Goal: Share content: Share content

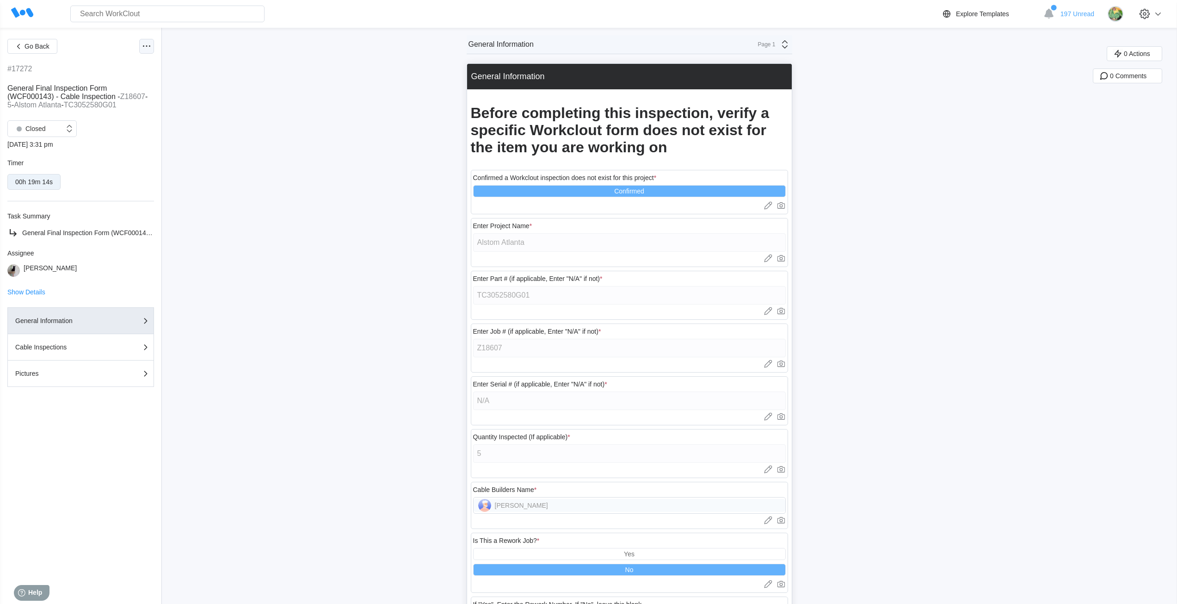
click at [152, 53] on div at bounding box center [146, 46] width 15 height 15
click at [114, 68] on div "Export PDF" at bounding box center [96, 68] width 33 height 7
click at [149, 45] on icon at bounding box center [146, 46] width 11 height 11
click at [100, 93] on div "Share PDF to" at bounding box center [99, 90] width 39 height 7
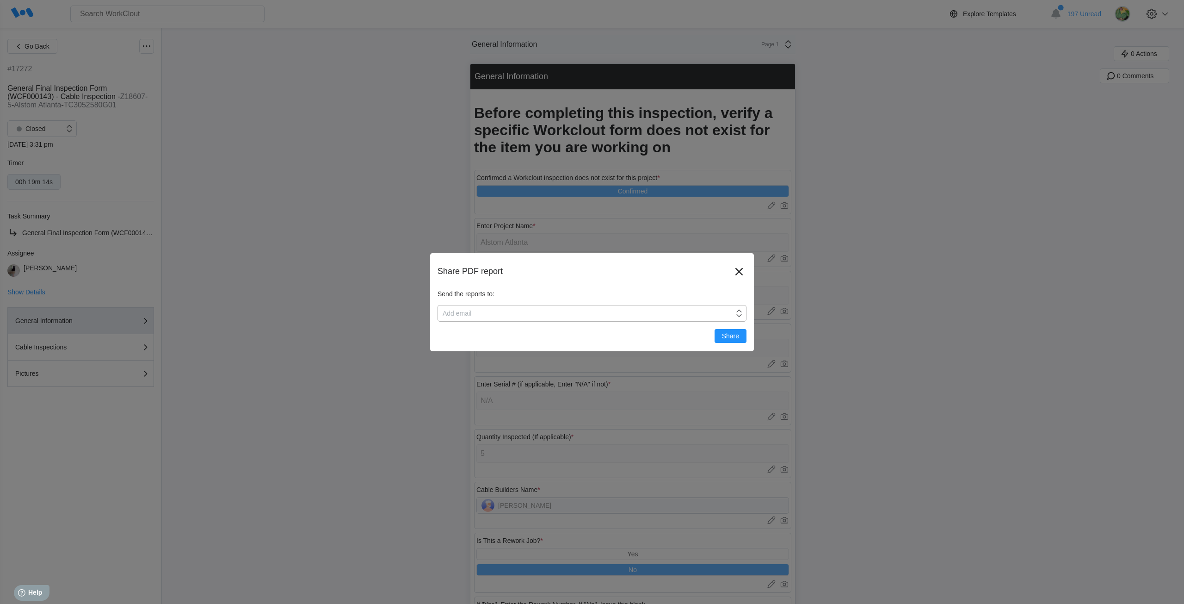
click at [490, 310] on div "Add email" at bounding box center [586, 313] width 296 height 13
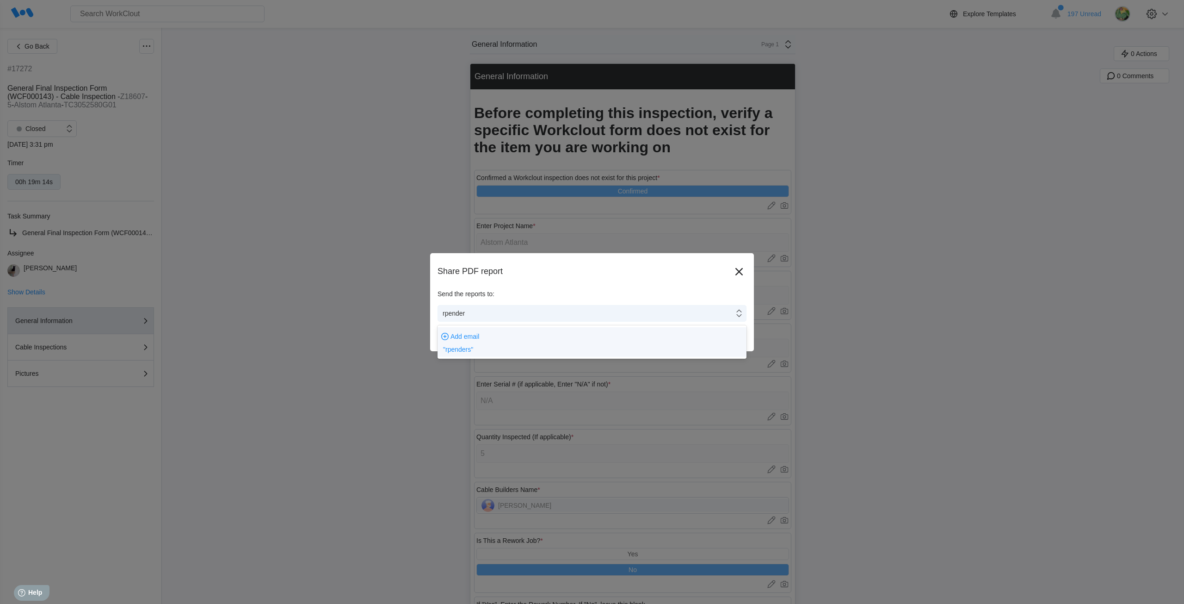
type input "rpenders"
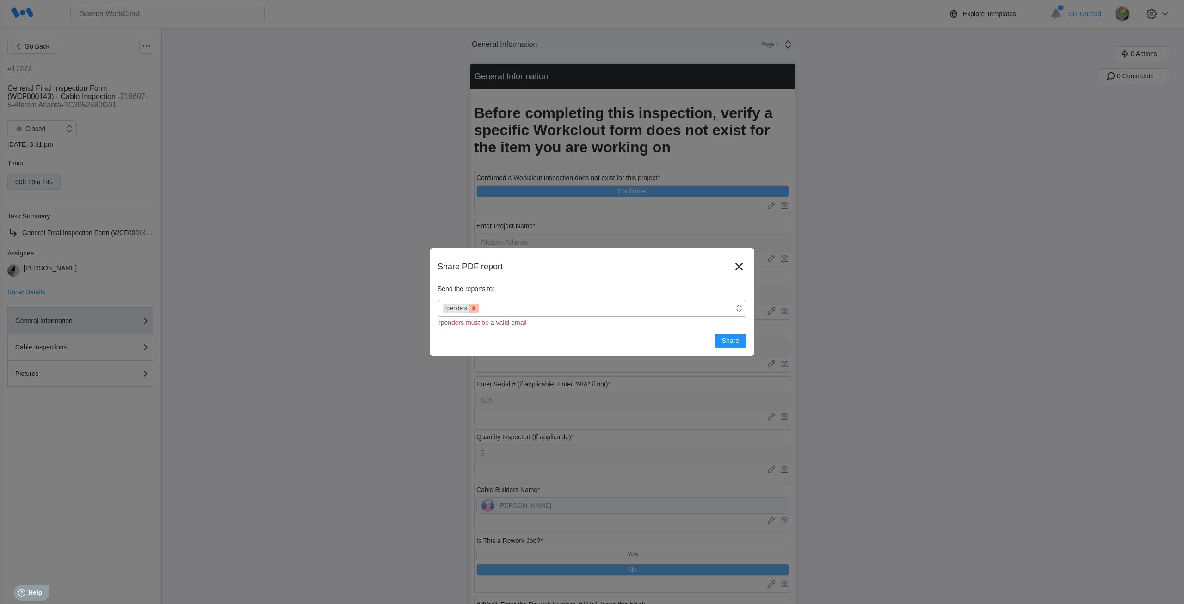
click at [472, 309] on icon at bounding box center [473, 308] width 6 height 6
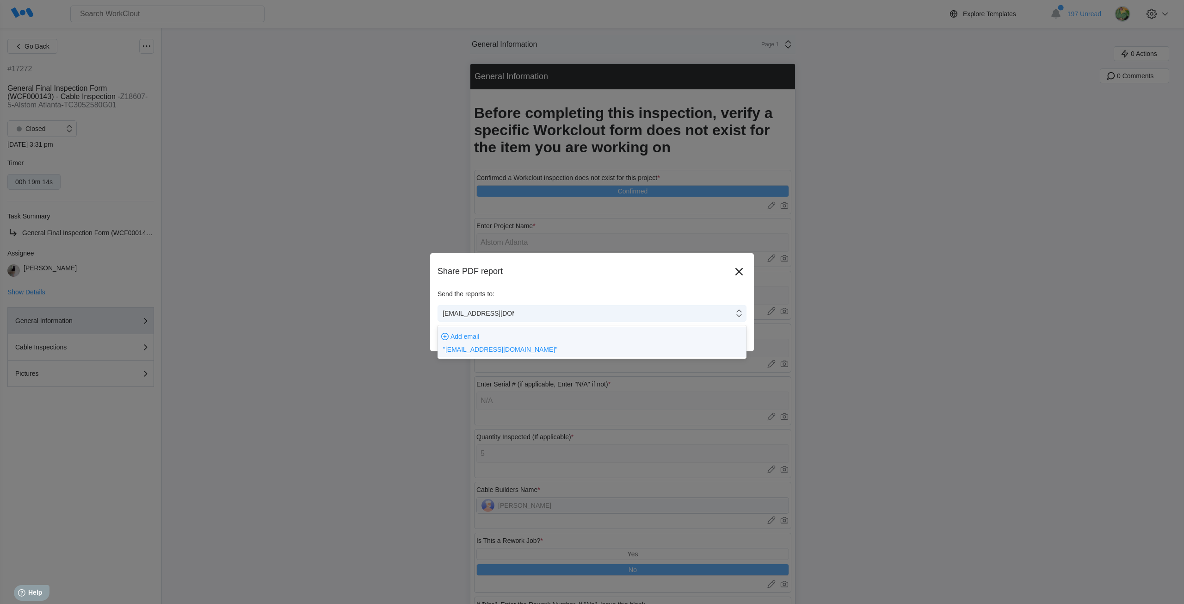
type input "rpenders@simcona.com"
click at [556, 283] on div "Share PDF report" at bounding box center [592, 277] width 309 height 26
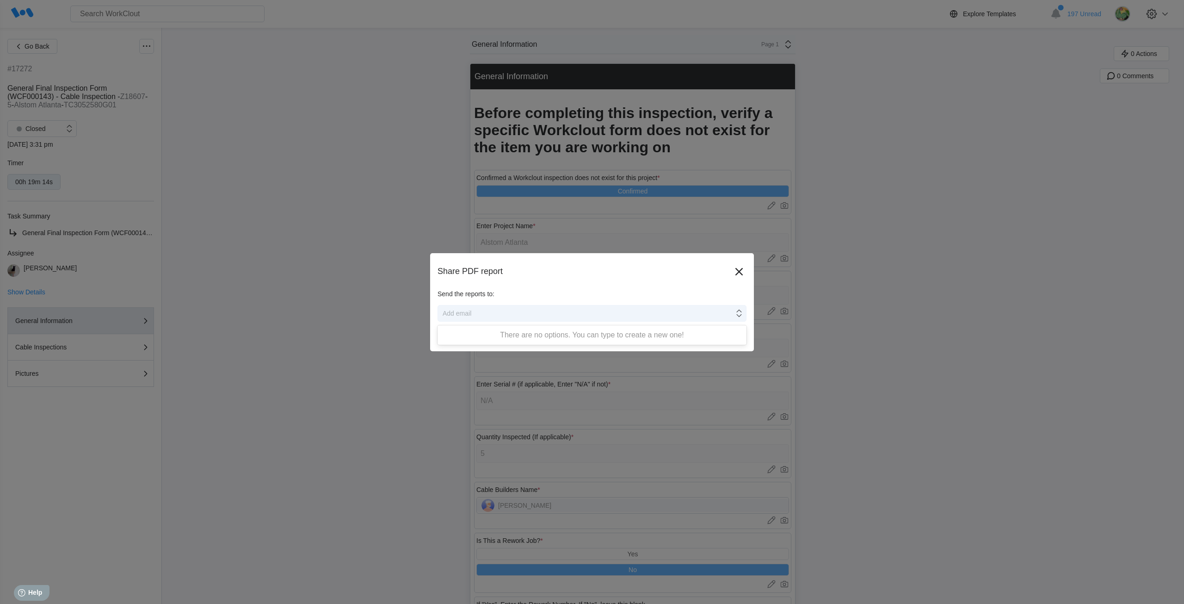
click at [546, 312] on div "Add email" at bounding box center [586, 313] width 296 height 13
type input "rpenders@simcona.com"
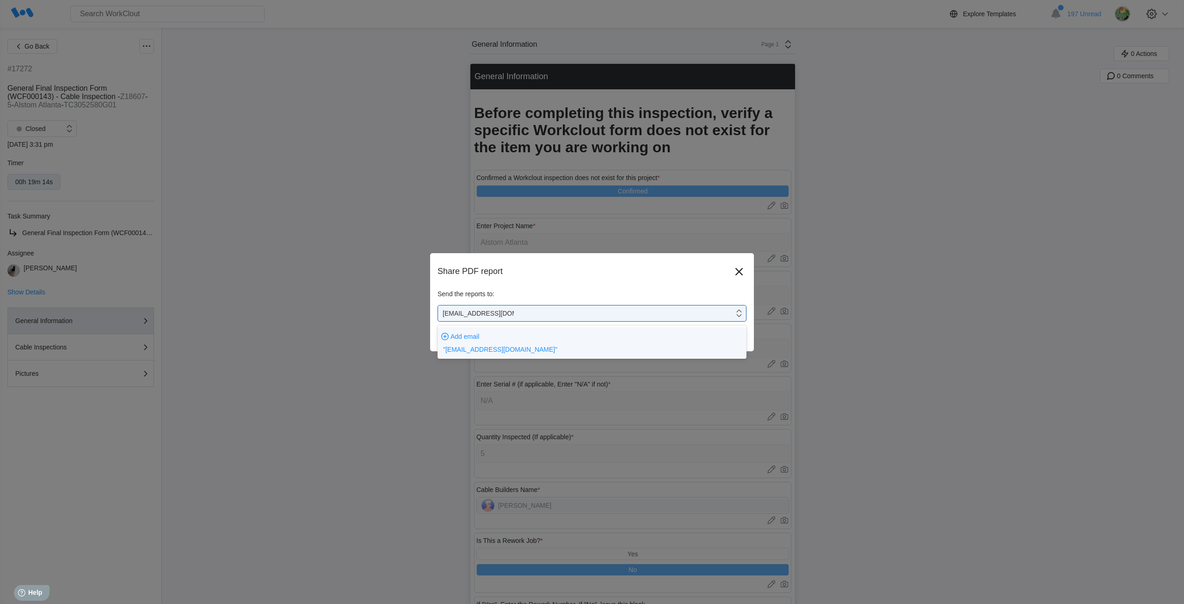
click at [506, 349] on span ""rpenders@simcona.com"" at bounding box center [500, 349] width 114 height 7
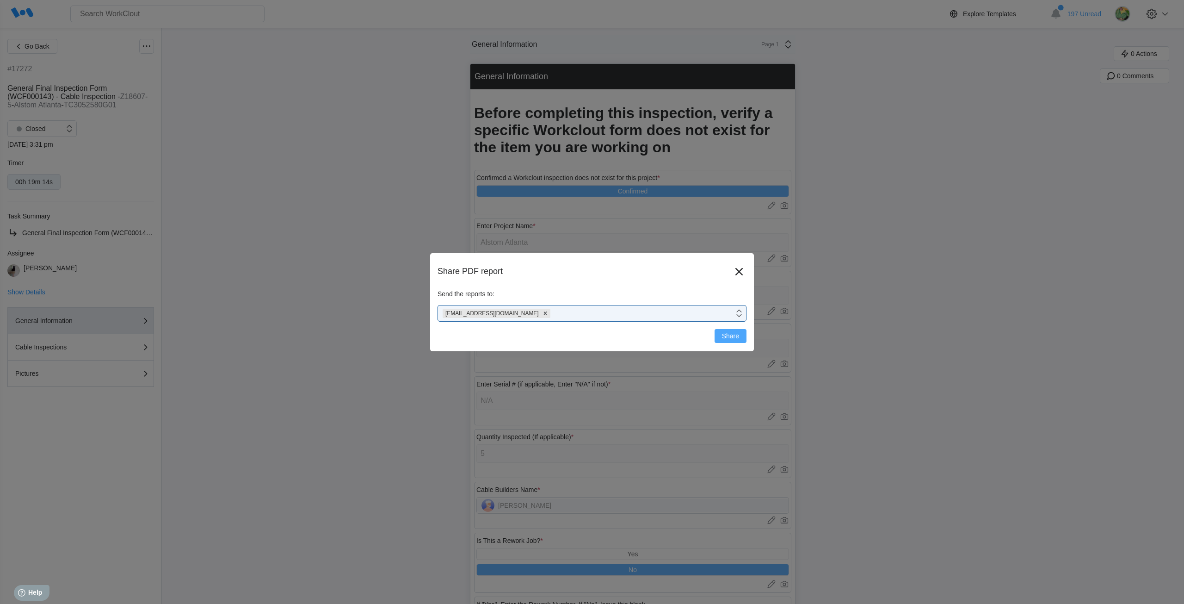
click at [737, 336] on span "Share" at bounding box center [730, 336] width 17 height 6
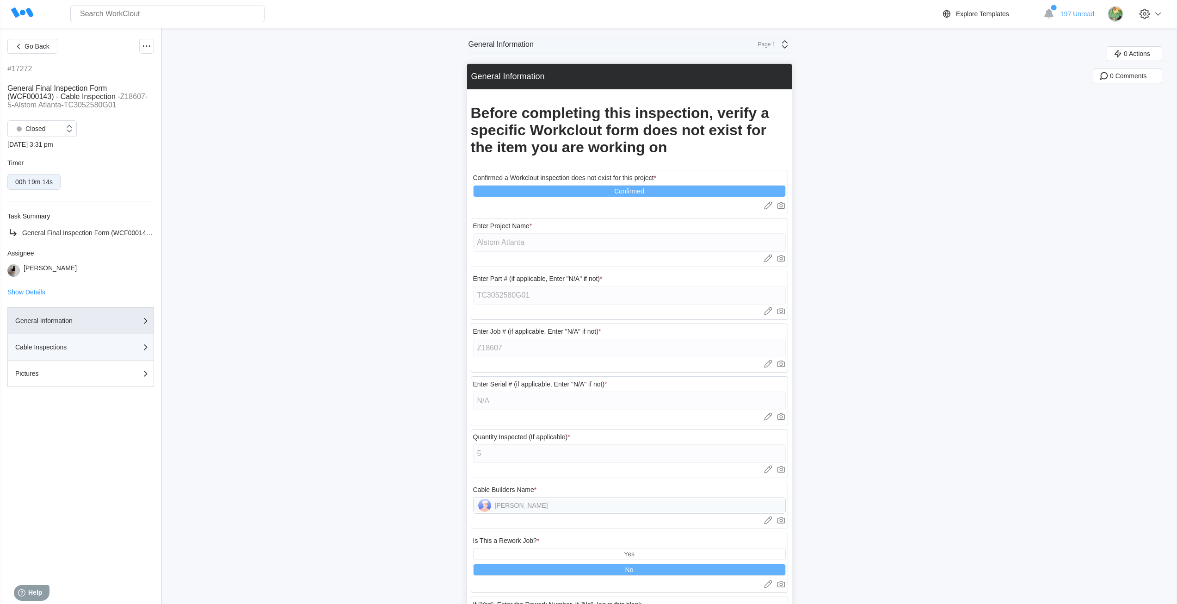
click at [80, 348] on div "Cable Inspections" at bounding box center [61, 347] width 93 height 6
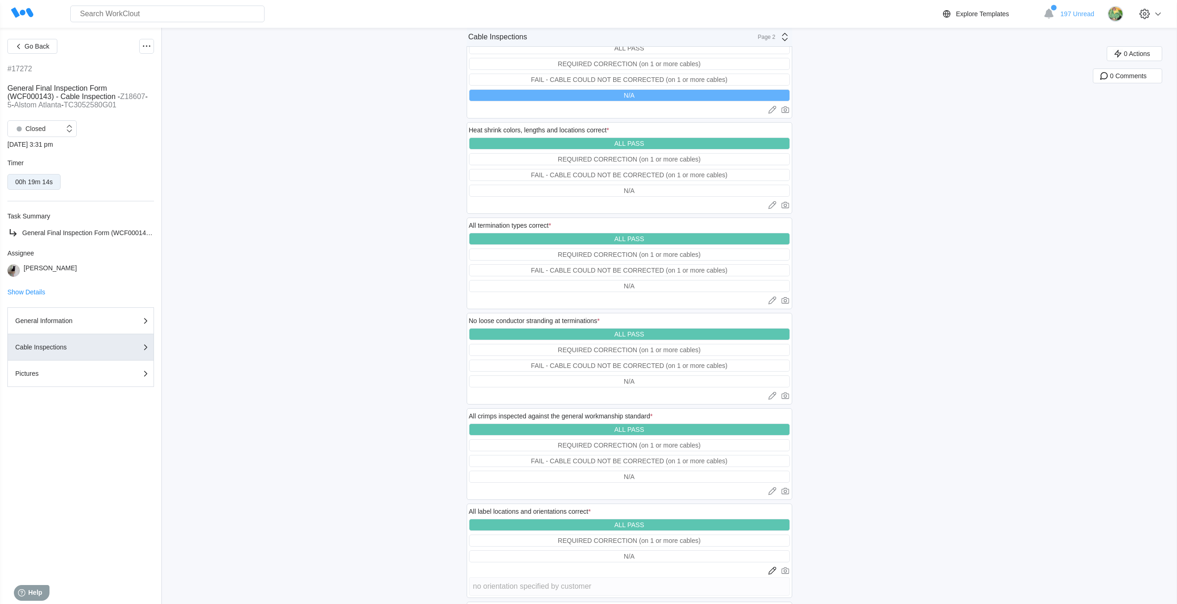
scroll to position [1279, 0]
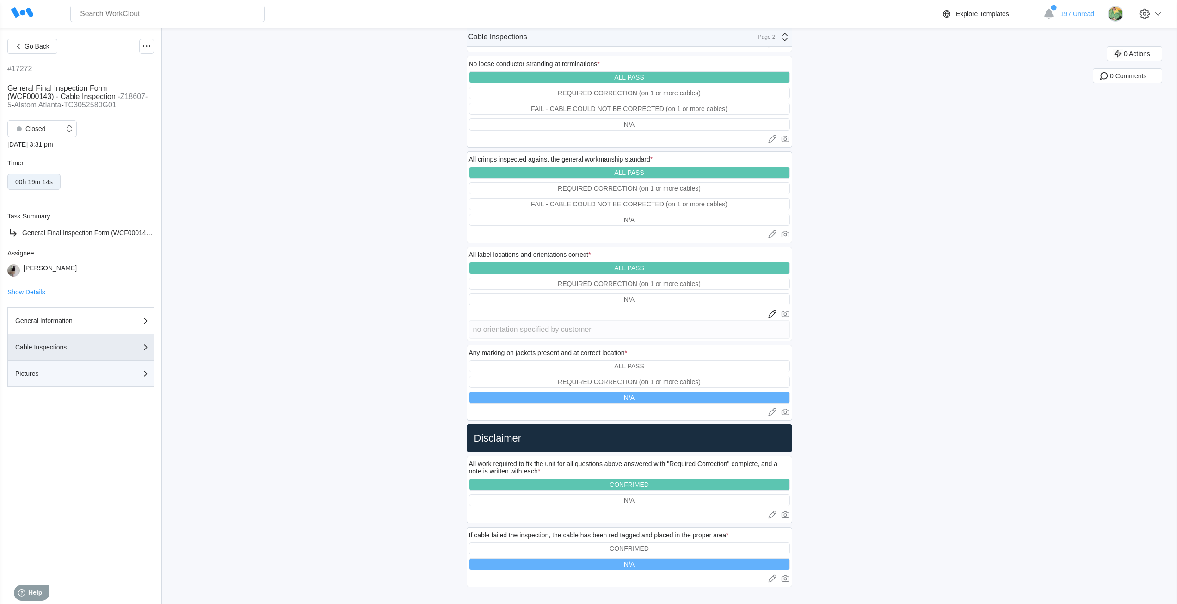
click at [42, 372] on div "Pictures" at bounding box center [61, 373] width 93 height 6
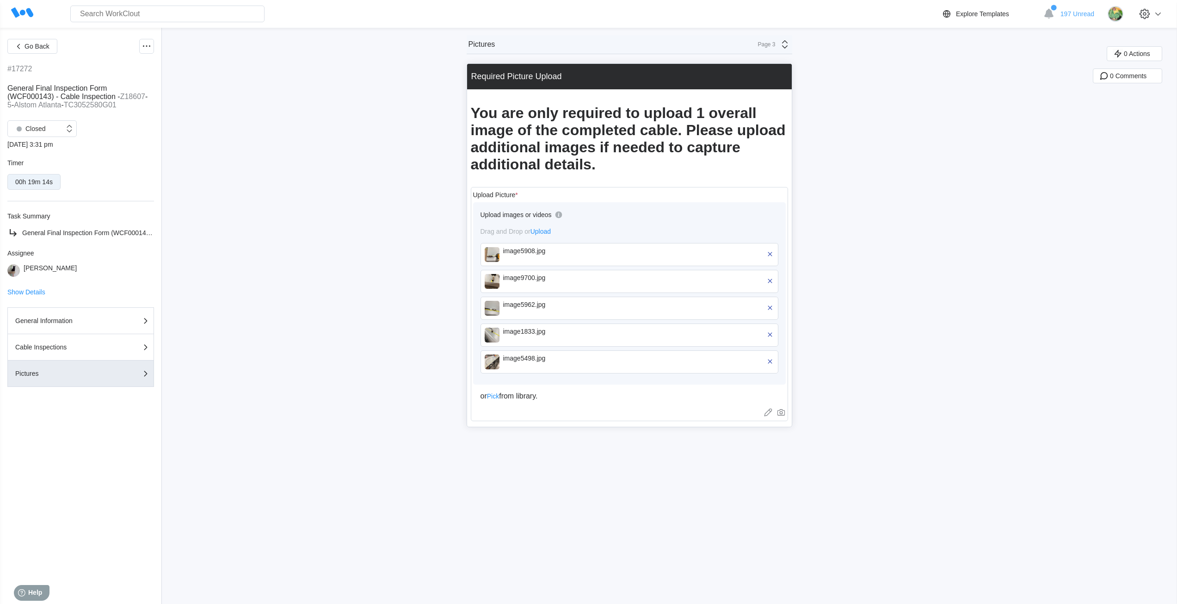
scroll to position [0, 0]
click at [146, 48] on icon at bounding box center [146, 46] width 11 height 11
click at [93, 114] on div "Export XLS" at bounding box center [96, 113] width 33 height 7
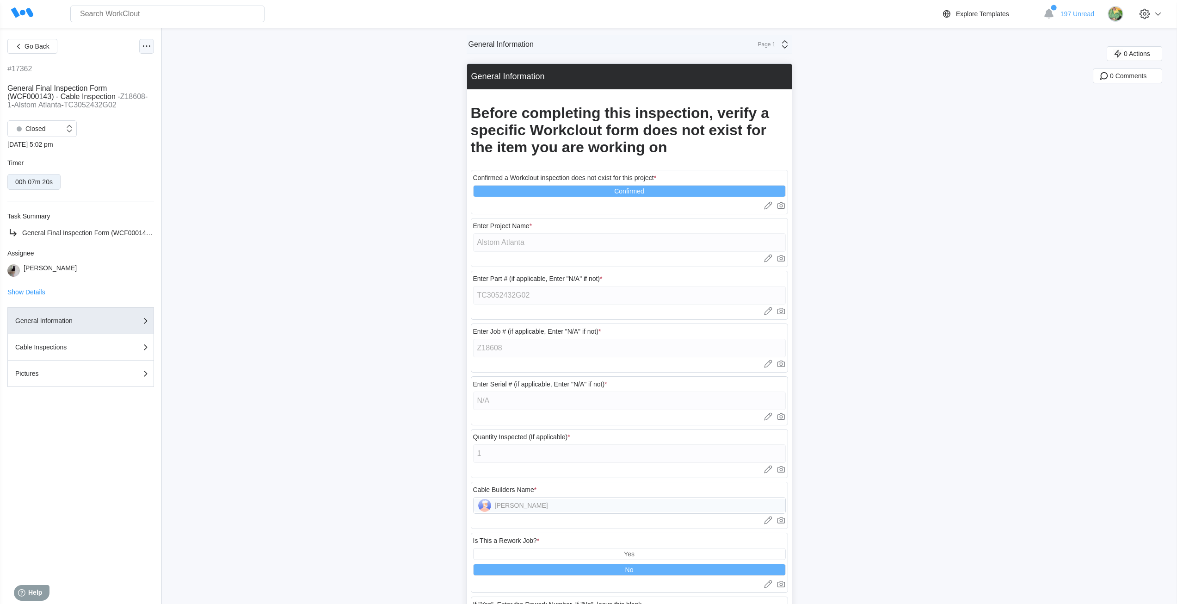
click at [151, 44] on icon at bounding box center [146, 46] width 11 height 11
click at [103, 68] on div "Export PDF" at bounding box center [96, 68] width 33 height 7
click at [146, 46] on icon at bounding box center [146, 46] width 11 height 11
click at [107, 95] on div "Share PDF to" at bounding box center [108, 91] width 84 height 15
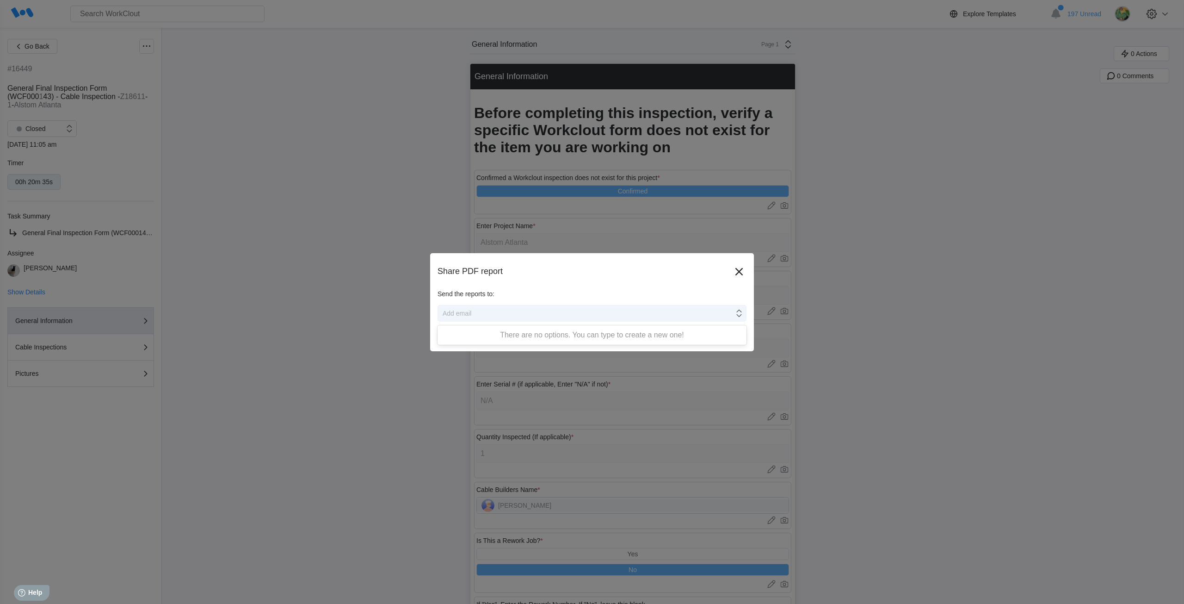
click at [496, 315] on div "Add email" at bounding box center [586, 313] width 296 height 13
click at [469, 310] on div "Add email" at bounding box center [457, 312] width 29 height 7
type input "rpenders@simcona.com"
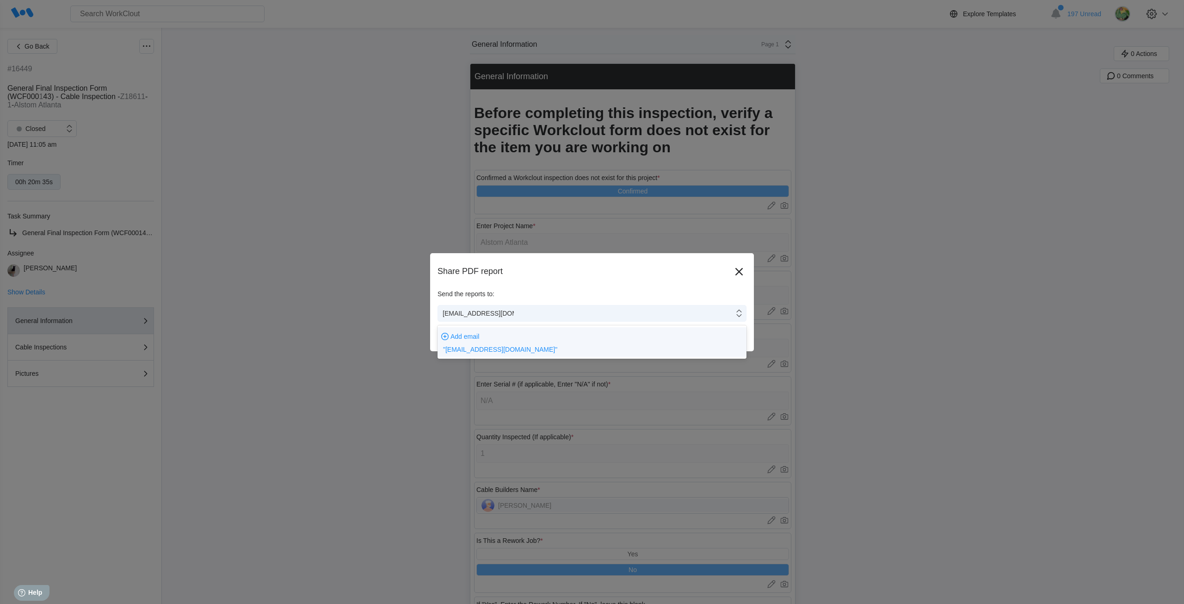
click at [483, 350] on span ""rpenders@simcona.com"" at bounding box center [500, 349] width 114 height 7
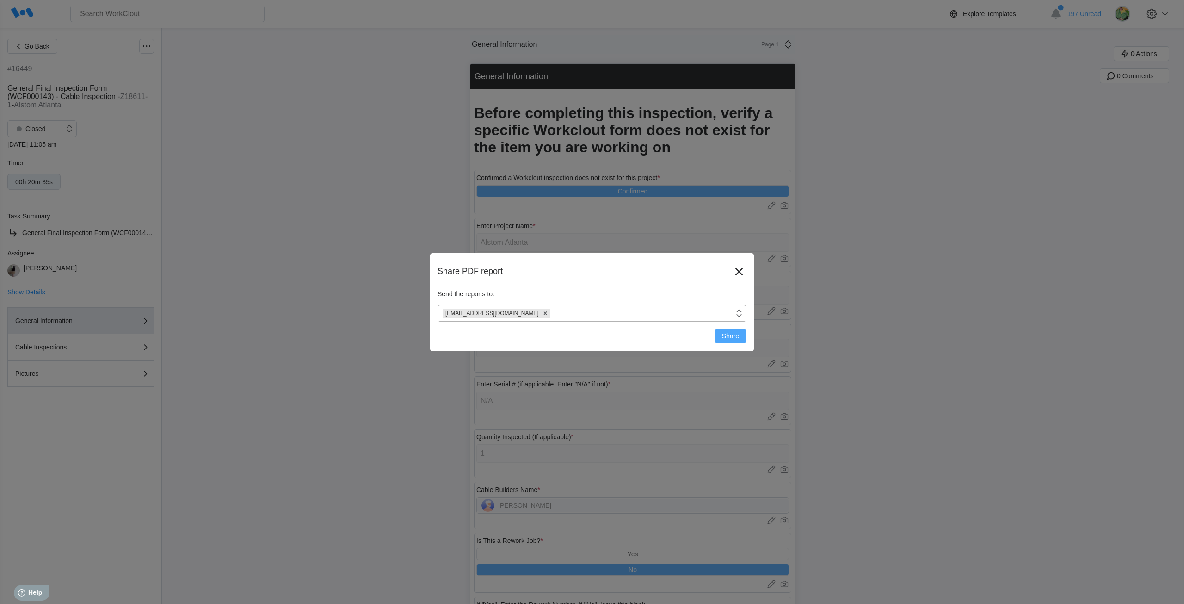
click at [732, 335] on span "Share" at bounding box center [730, 336] width 17 height 6
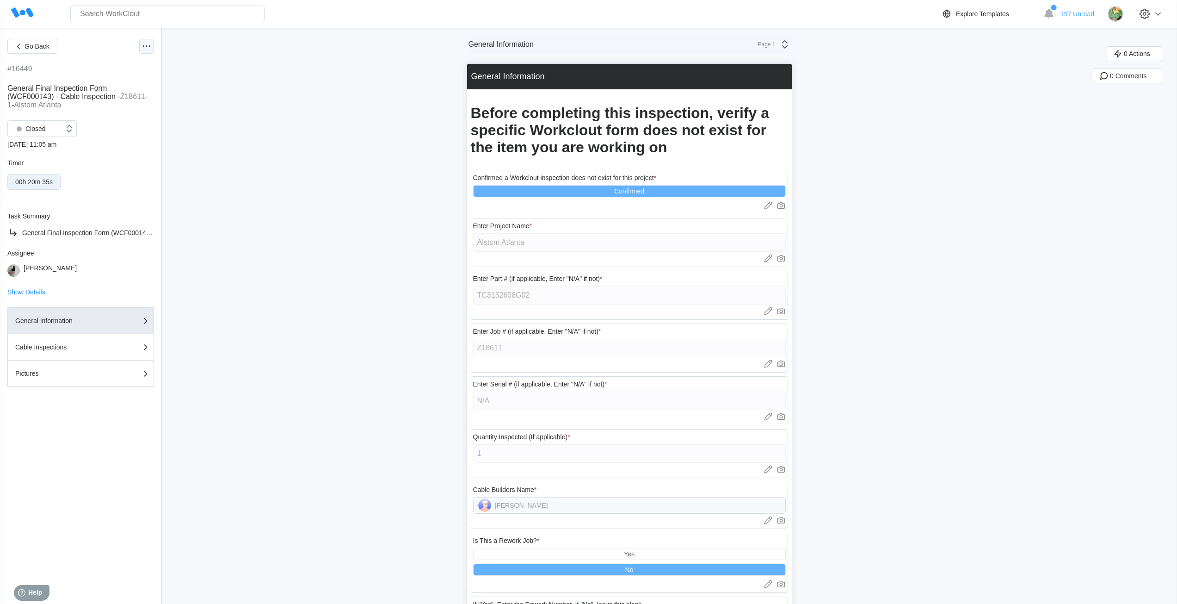
click at [148, 47] on icon at bounding box center [146, 46] width 11 height 11
click at [117, 93] on div "Share PDF to" at bounding box center [99, 90] width 39 height 7
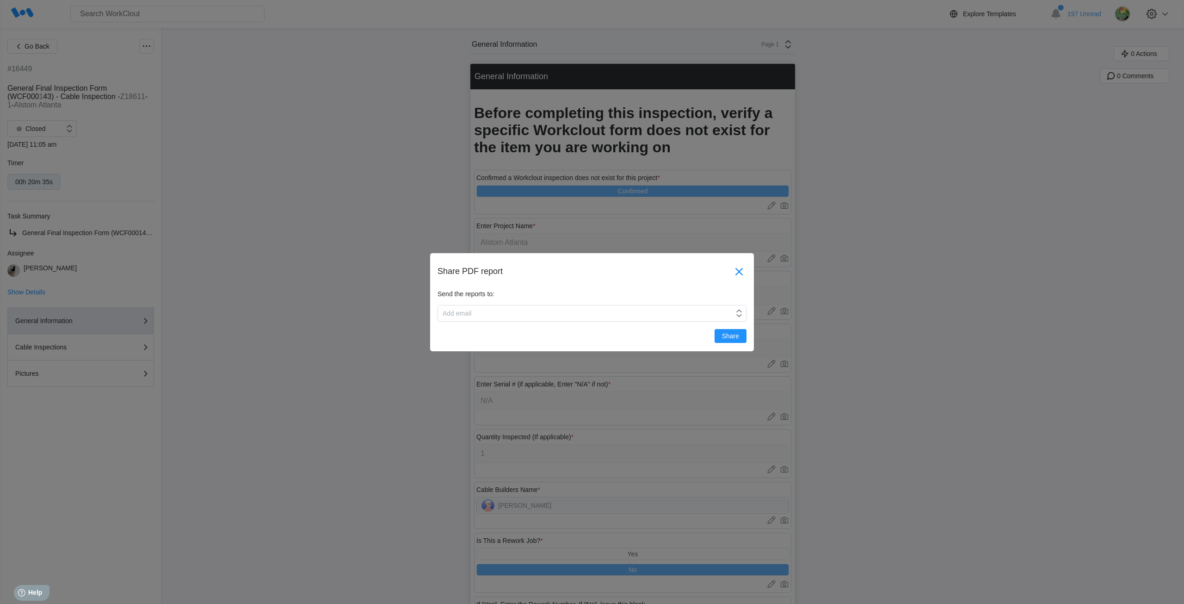
click at [741, 268] on icon at bounding box center [738, 270] width 7 height 7
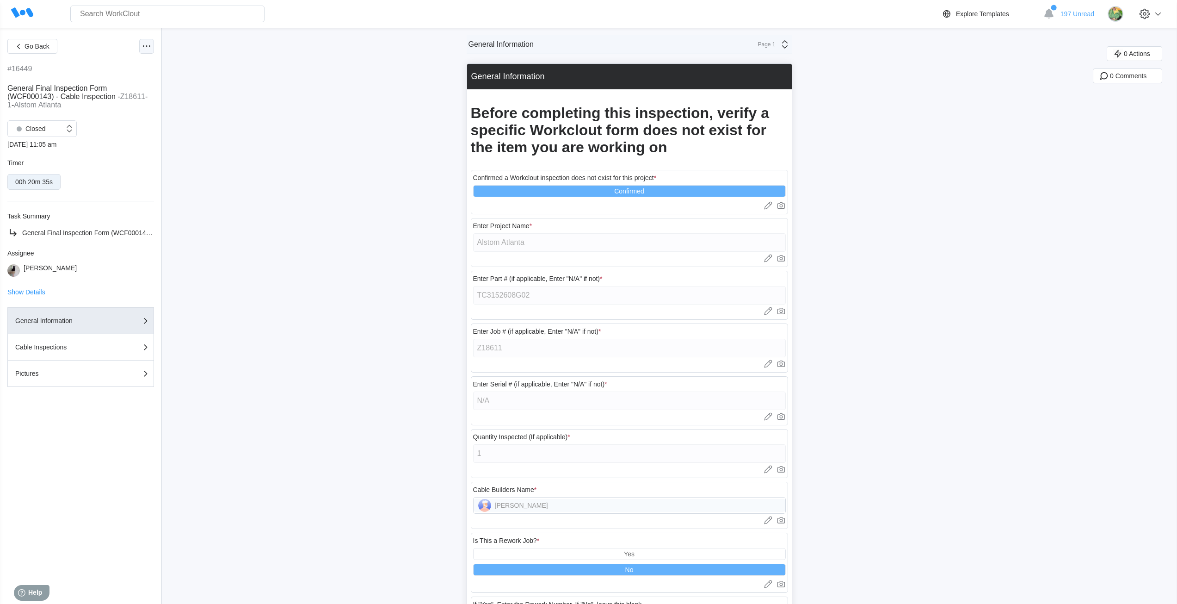
click at [150, 46] on circle at bounding box center [149, 45] width 1 height 1
click at [99, 69] on div "Export PDF" at bounding box center [96, 68] width 33 height 7
click at [144, 46] on circle at bounding box center [143, 45] width 1 height 1
click at [108, 134] on div "View Report" at bounding box center [97, 135] width 35 height 7
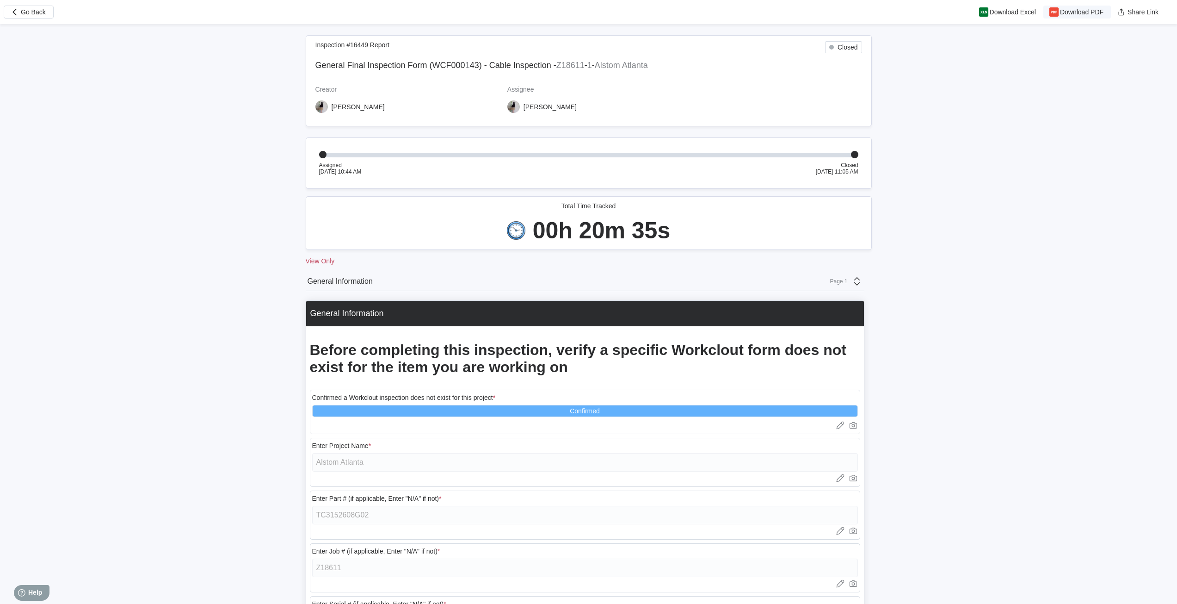
click at [1075, 13] on span "Download PDF" at bounding box center [1081, 12] width 43 height 6
click at [1011, 13] on span "Download Excel" at bounding box center [1013, 12] width 46 height 6
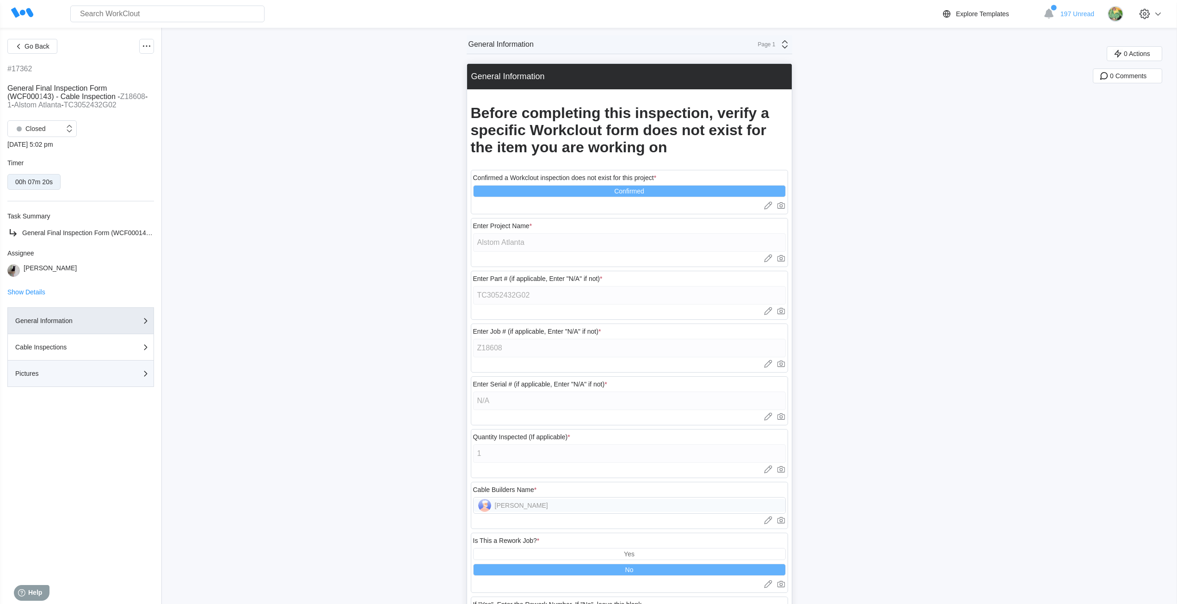
click at [80, 372] on div "Pictures" at bounding box center [61, 373] width 93 height 6
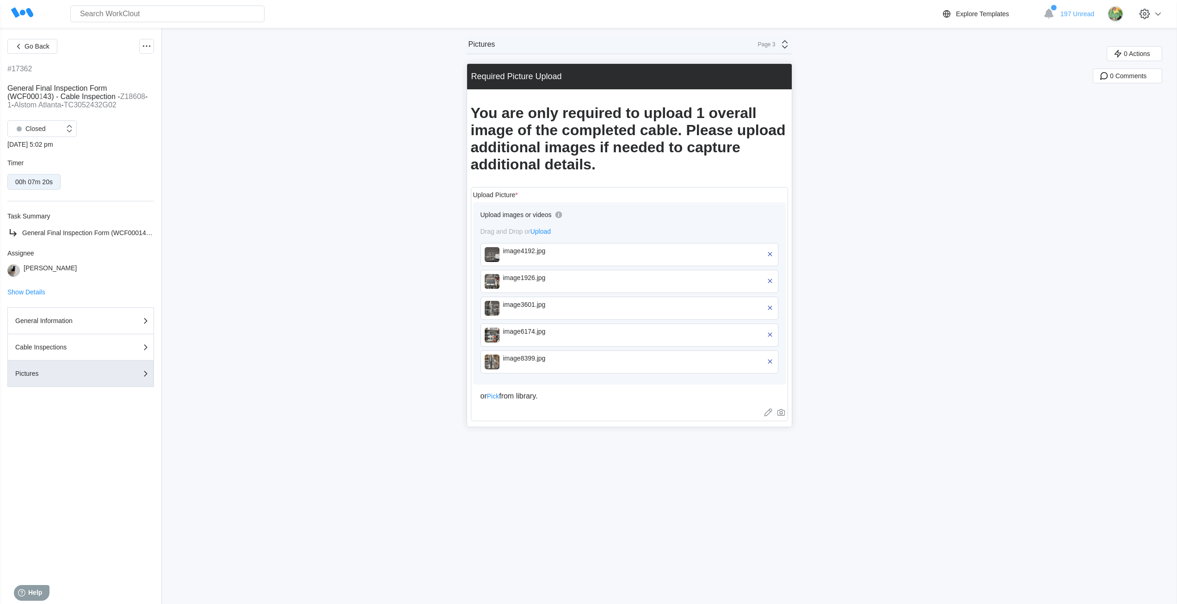
click at [500, 253] on img at bounding box center [492, 254] width 15 height 15
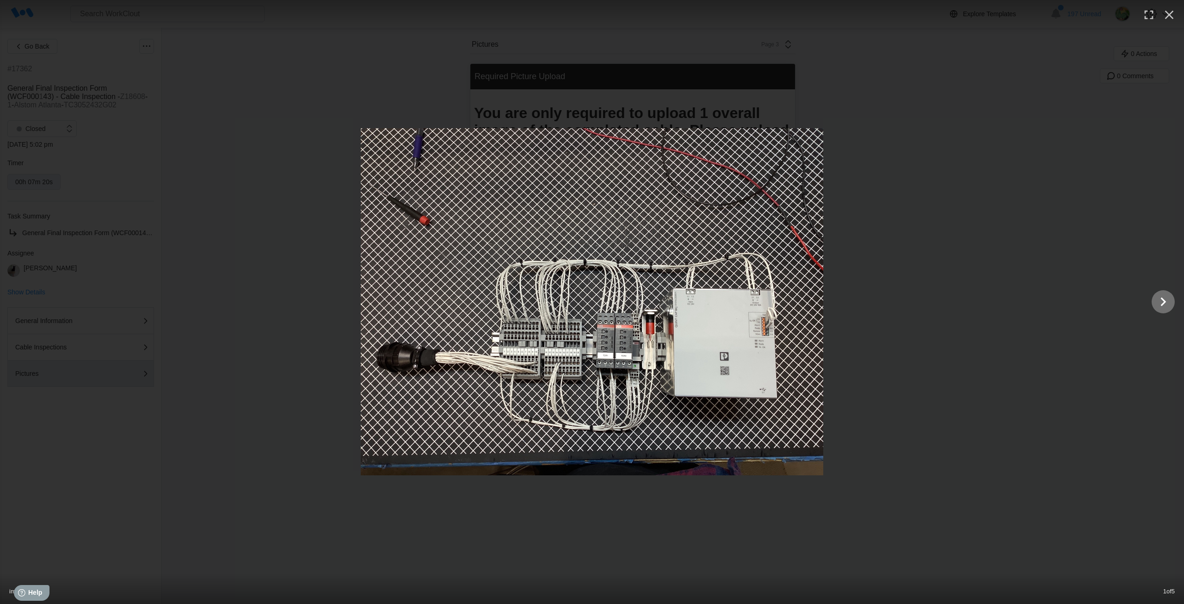
drag, startPoint x: 1165, startPoint y: 303, endPoint x: 1011, endPoint y: 331, distance: 156.5
click at [1165, 303] on icon "Show slide 2 of 5" at bounding box center [1164, 301] width 6 height 9
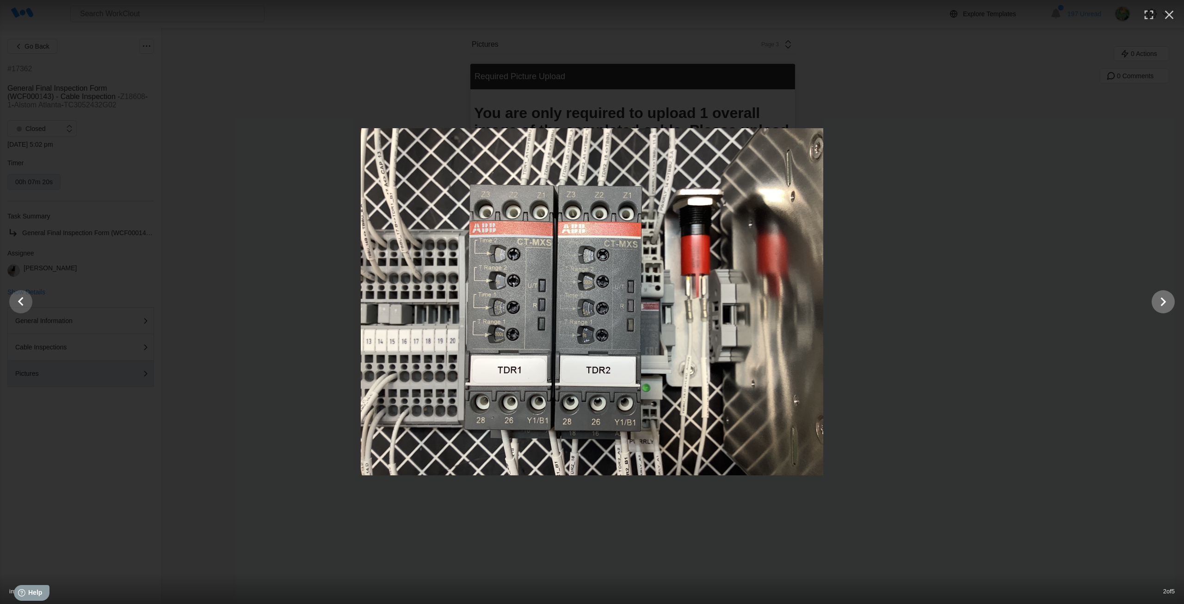
click at [1165, 301] on icon "Show slide 3 of 5" at bounding box center [1164, 301] width 6 height 9
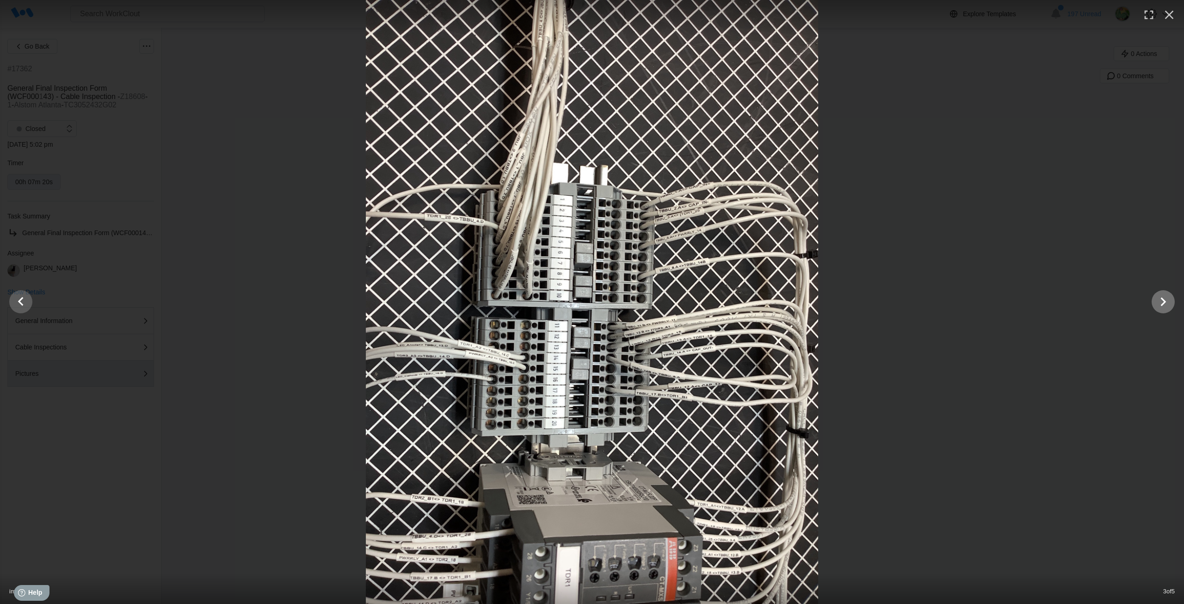
click at [1165, 301] on icon "Show slide 4 of 5" at bounding box center [1164, 301] width 6 height 9
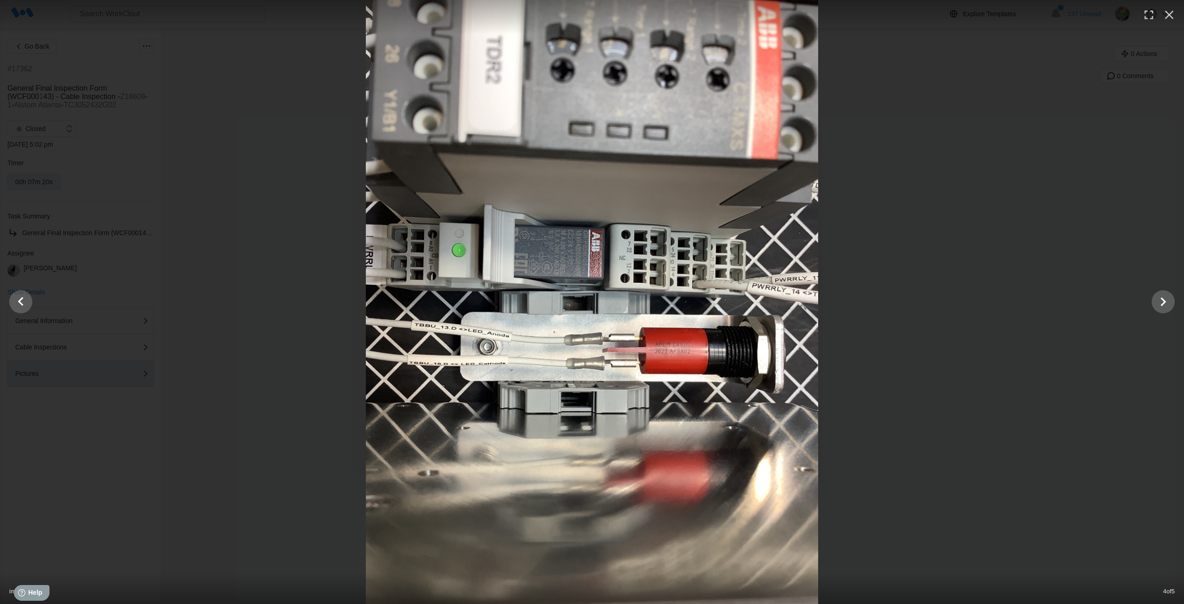
click at [1158, 304] on icon "Show slide 5 of 5" at bounding box center [1164, 301] width 18 height 22
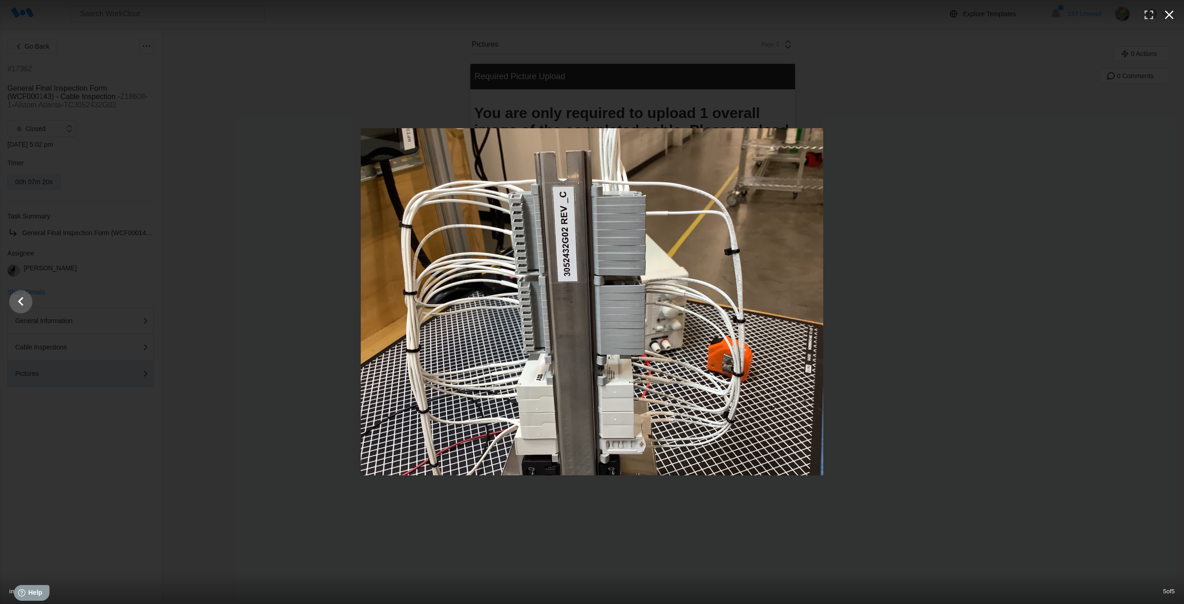
click at [1171, 15] on icon "button" at bounding box center [1169, 14] width 15 height 15
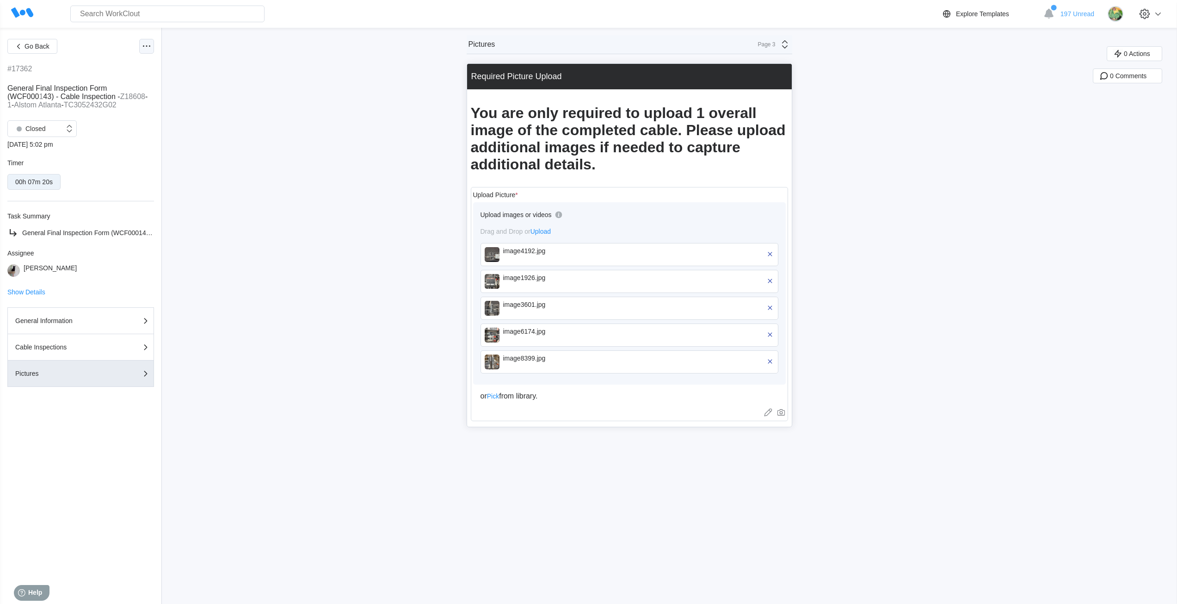
click at [151, 44] on icon at bounding box center [146, 46] width 11 height 11
click at [106, 114] on div "Export XLS" at bounding box center [96, 113] width 33 height 7
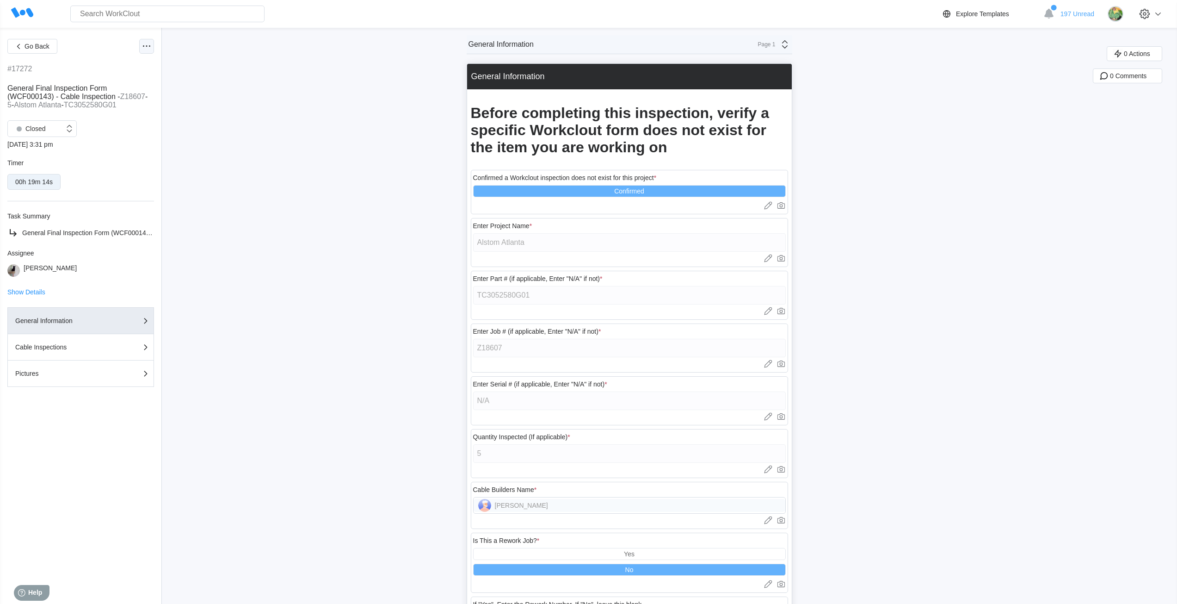
click at [143, 53] on div at bounding box center [146, 46] width 15 height 15
click at [107, 113] on div "Export XLS" at bounding box center [96, 113] width 33 height 7
click at [231, 143] on div "Go Back #17272 General Final Inspection Form (WCF000143) - Cable Inspection - Z…" at bounding box center [588, 350] width 1177 height 644
click at [34, 372] on div "Pictures" at bounding box center [61, 373] width 93 height 6
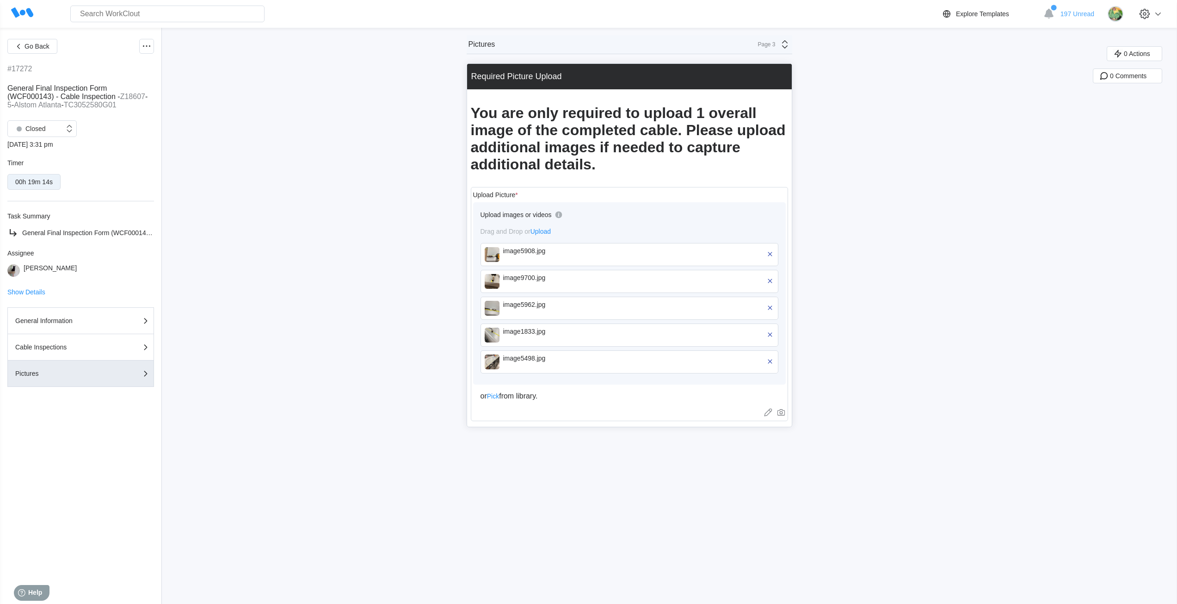
click at [498, 258] on img at bounding box center [492, 254] width 15 height 15
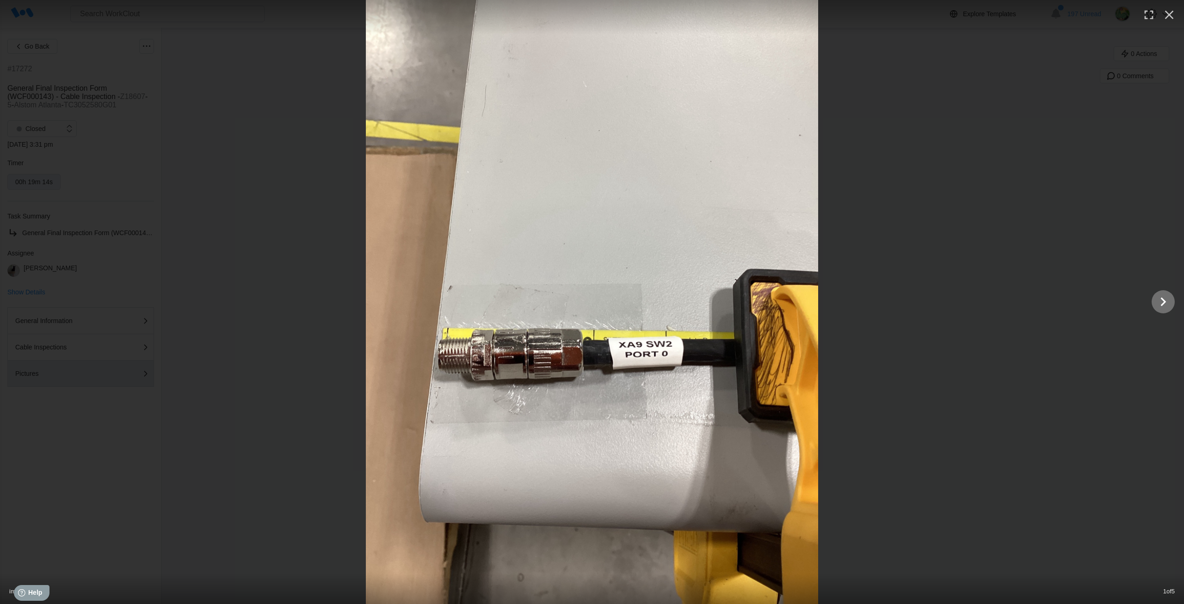
click at [1166, 304] on icon "Show slide 2 of 5" at bounding box center [1164, 301] width 18 height 22
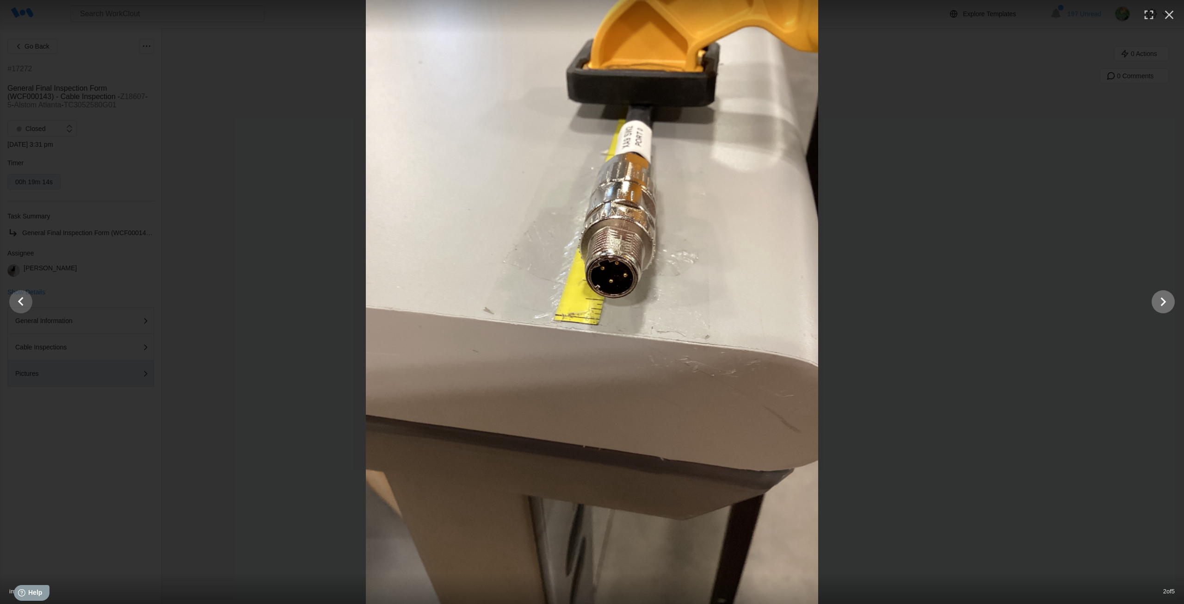
click at [1161, 299] on icon "Show slide 3 of 5" at bounding box center [1164, 301] width 18 height 22
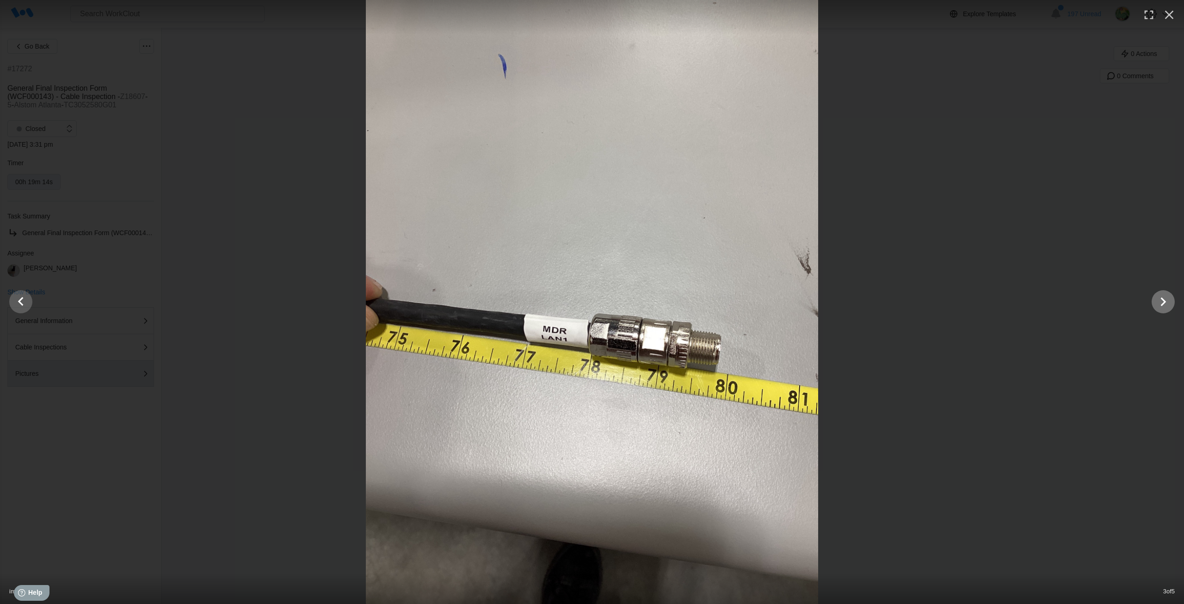
click at [1158, 302] on icon "Show slide 4 of 5" at bounding box center [1164, 301] width 18 height 22
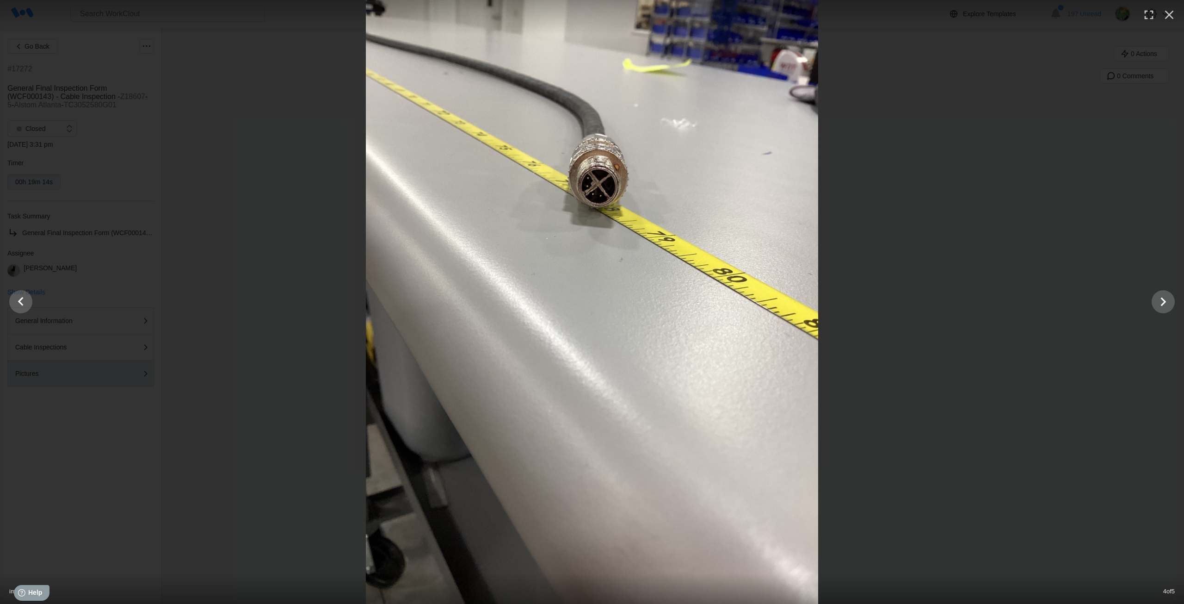
click at [1159, 300] on icon "Show slide 5 of 5" at bounding box center [1164, 301] width 18 height 22
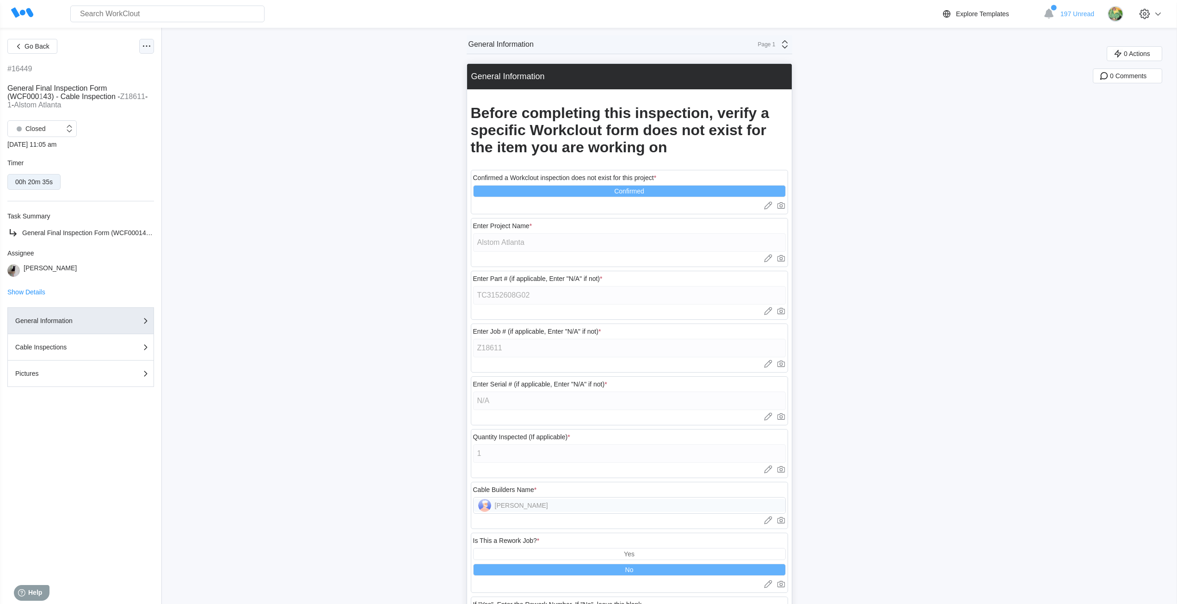
click at [151, 47] on icon at bounding box center [146, 46] width 11 height 11
click at [113, 111] on div "Export XLS" at bounding box center [108, 113] width 84 height 15
click at [98, 370] on div "Pictures" at bounding box center [61, 373] width 93 height 6
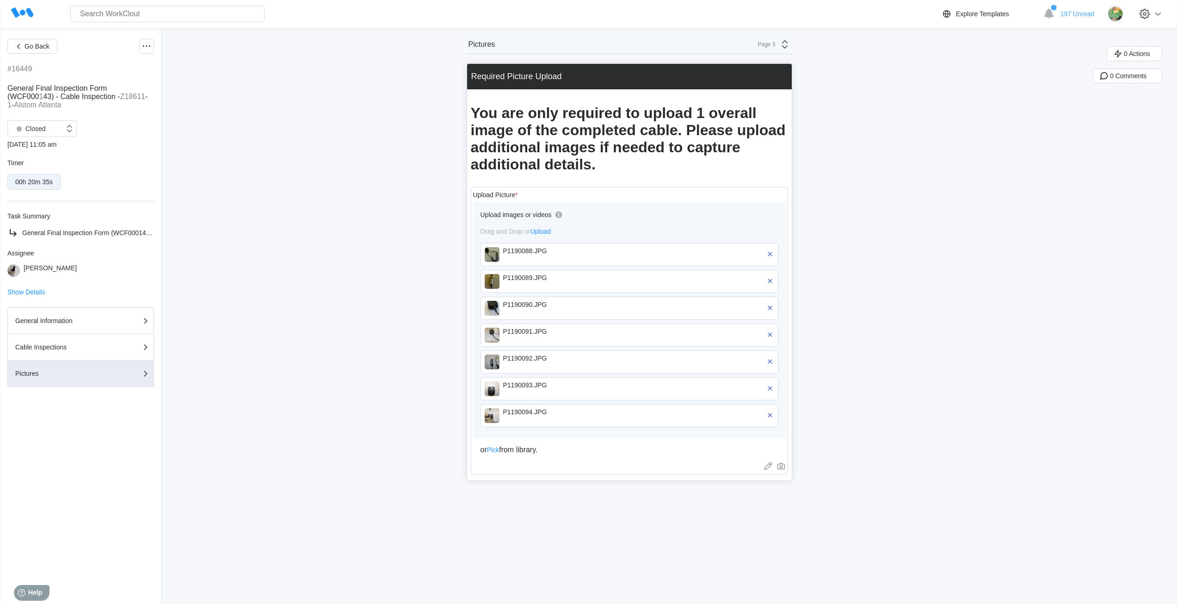
click at [500, 253] on img at bounding box center [492, 254] width 15 height 15
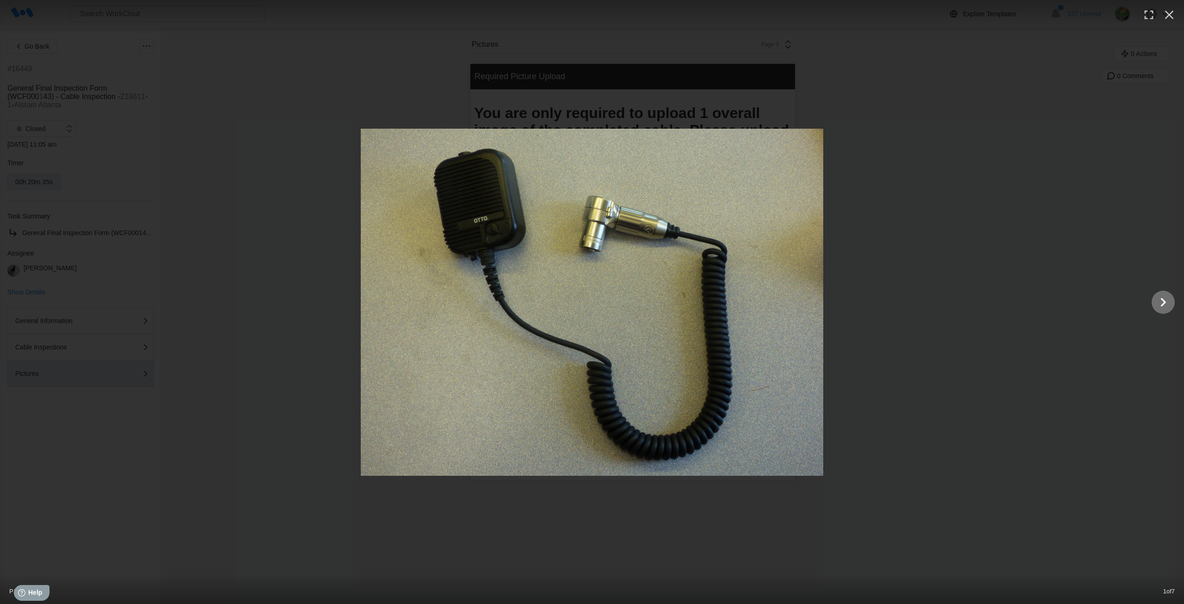
click at [1165, 303] on icon "Show slide 2 of 7" at bounding box center [1164, 302] width 18 height 22
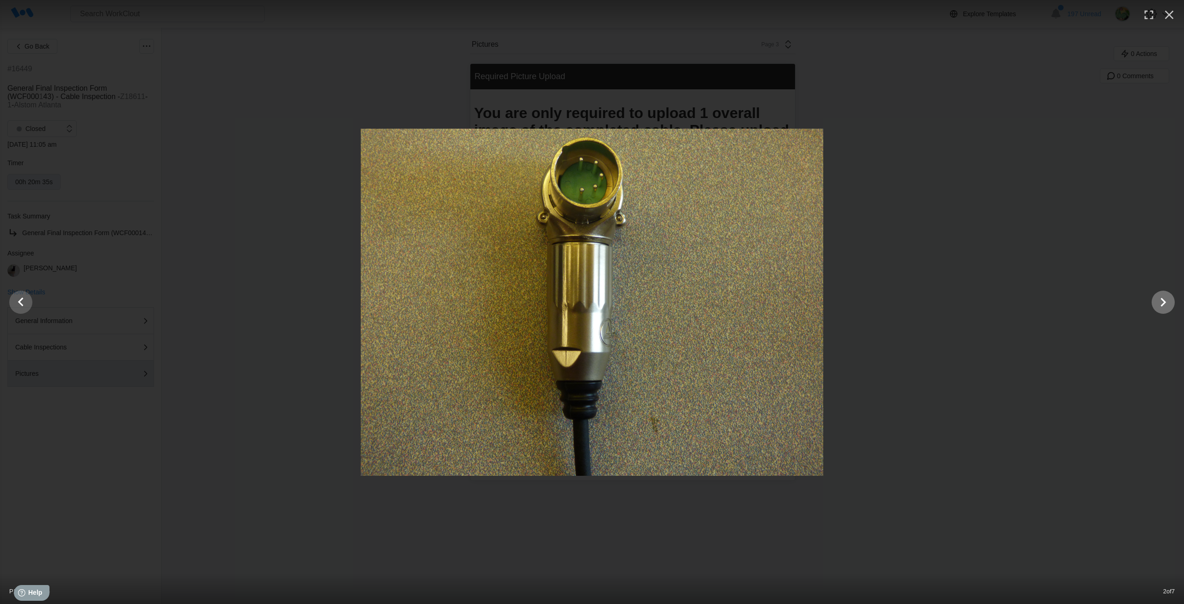
click at [1169, 299] on icon "Show slide 3 of 7" at bounding box center [1164, 302] width 18 height 22
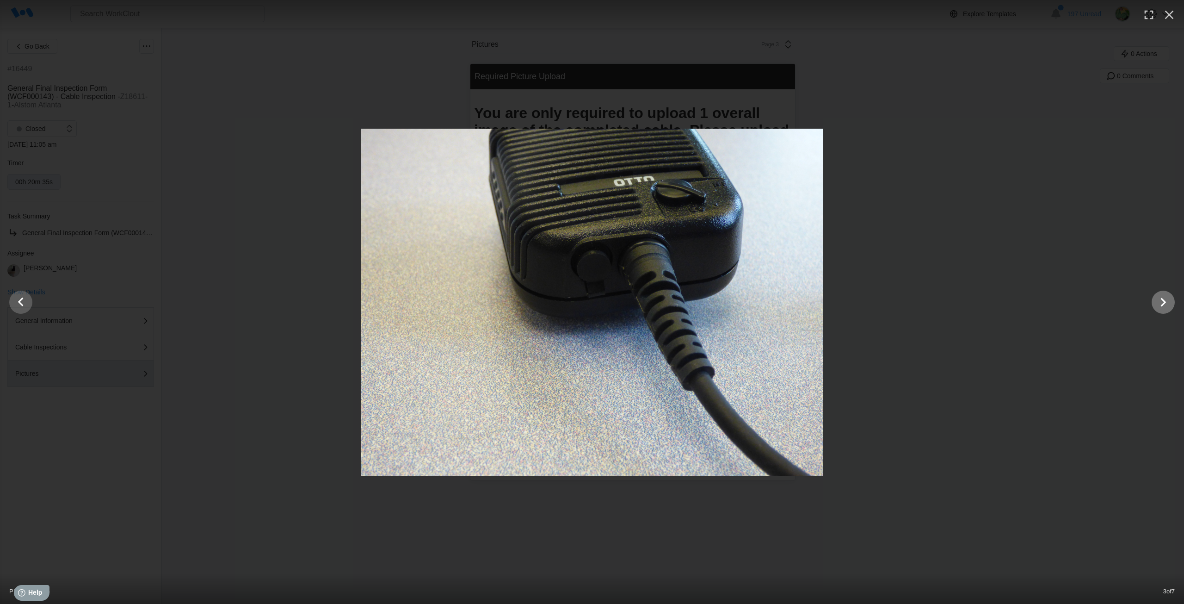
click at [1161, 299] on icon "Show slide 4 of 7" at bounding box center [1164, 302] width 18 height 22
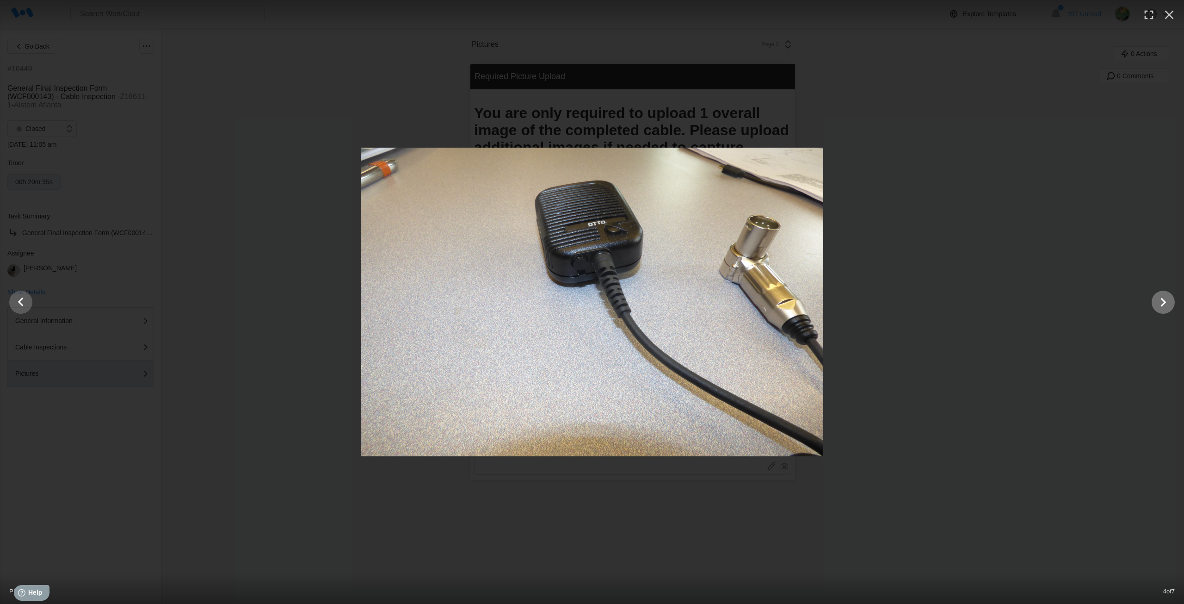
click at [1160, 301] on icon "Show slide 5 of 7" at bounding box center [1164, 302] width 18 height 22
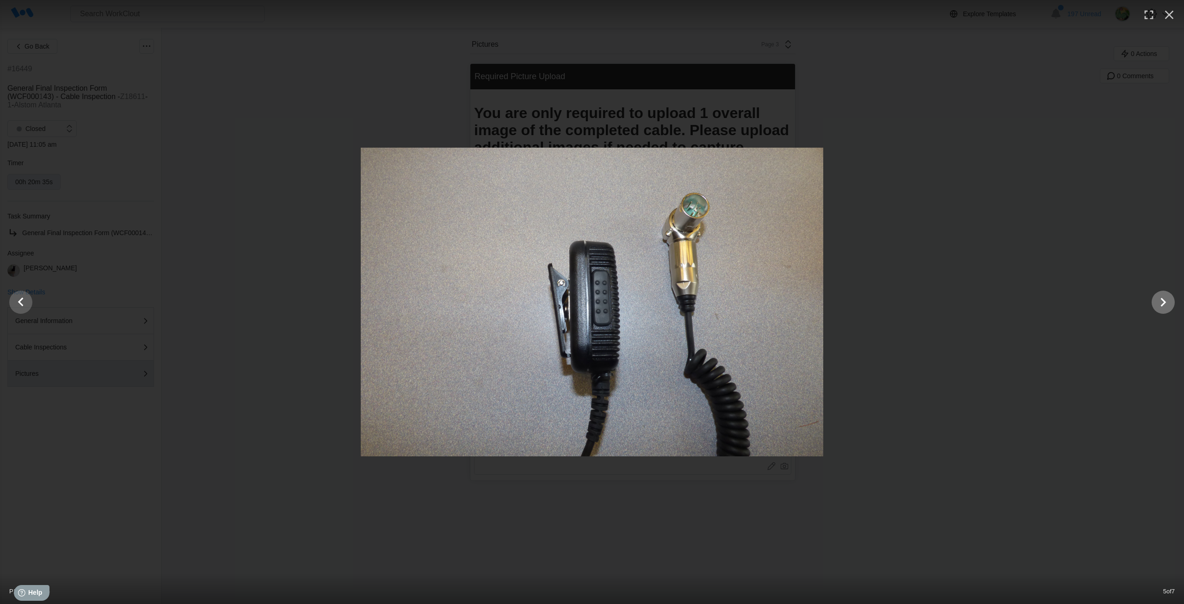
click at [1155, 303] on icon "Show slide 6 of 7" at bounding box center [1164, 302] width 18 height 22
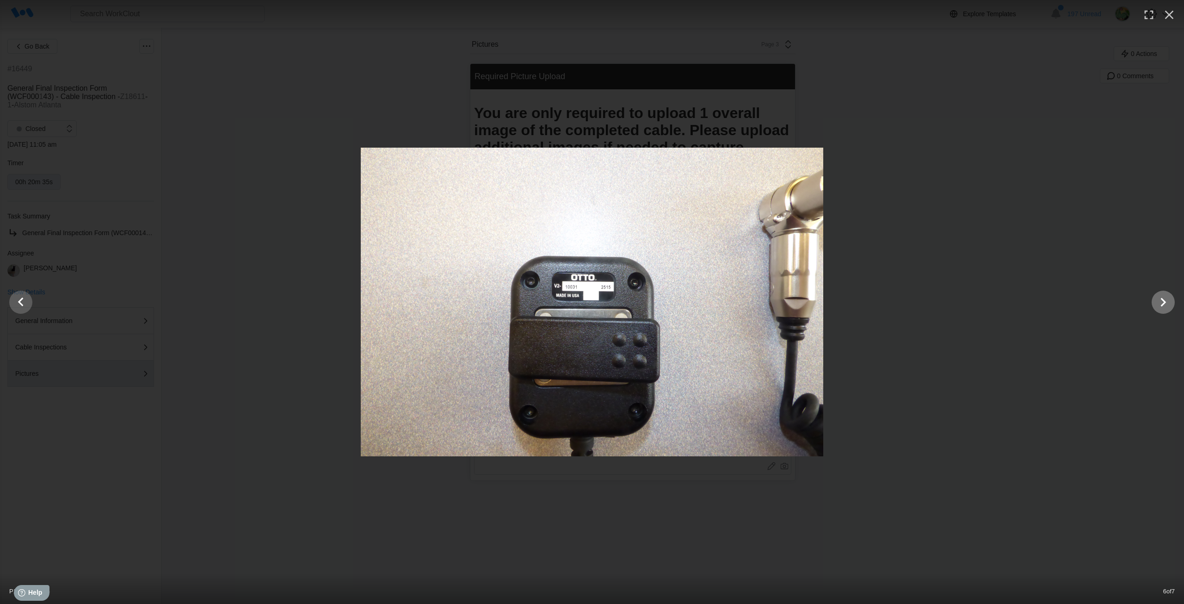
click at [1161, 303] on icon "Show slide 7 of 7" at bounding box center [1164, 302] width 18 height 22
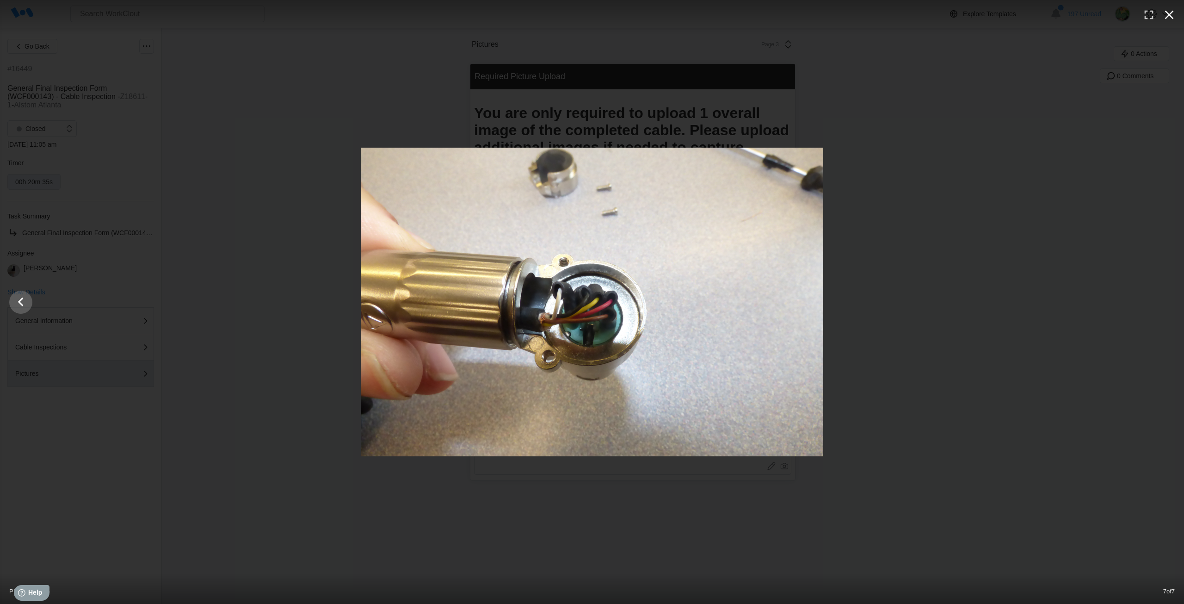
click at [1171, 15] on icon "button" at bounding box center [1169, 14] width 15 height 15
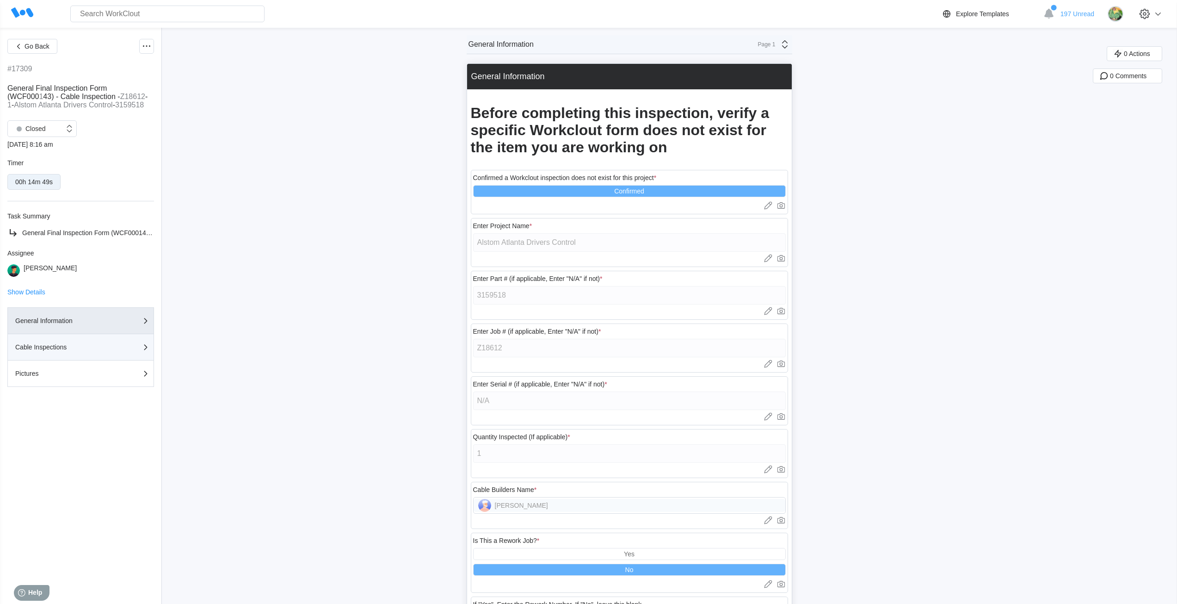
click at [83, 346] on div "Cable Inspections" at bounding box center [61, 347] width 93 height 6
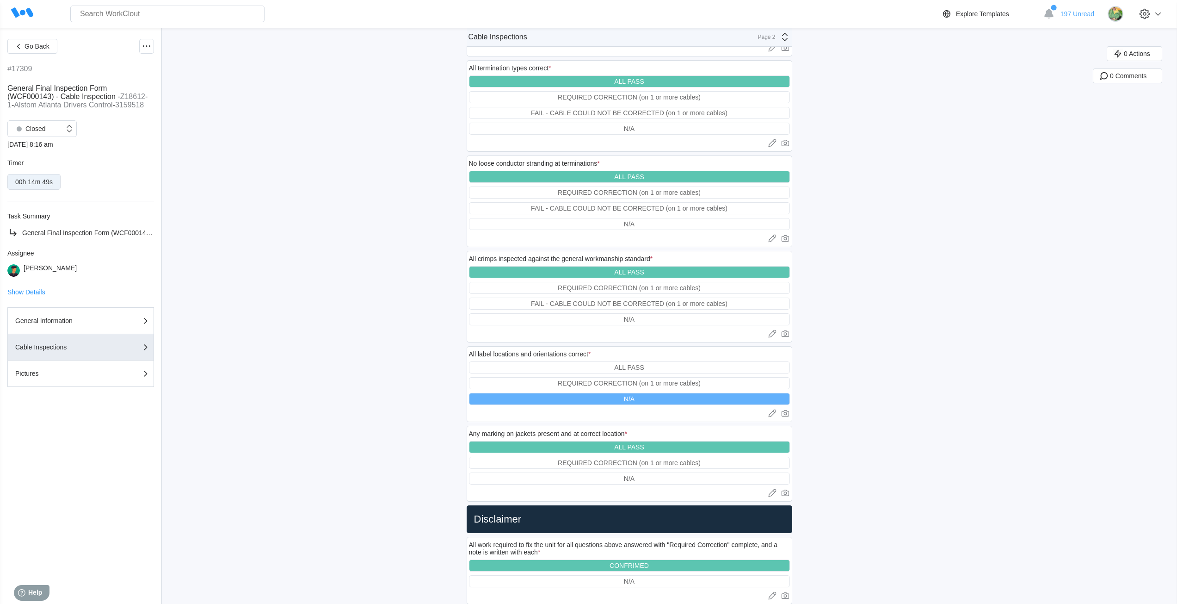
scroll to position [1242, 0]
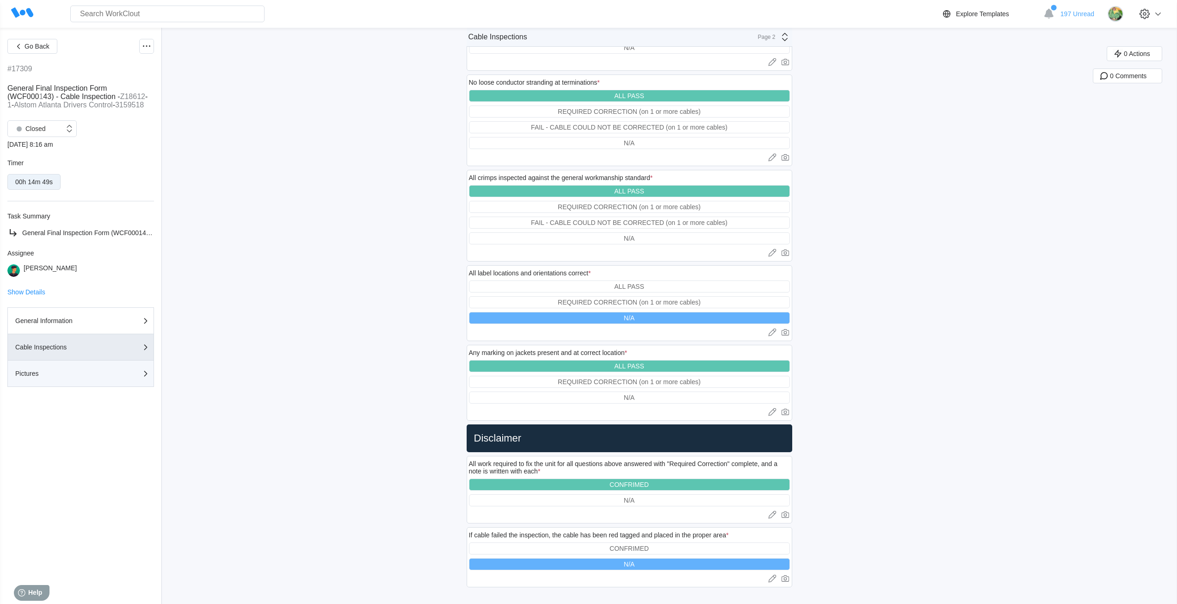
click at [82, 377] on div "Pictures" at bounding box center [80, 373] width 131 height 11
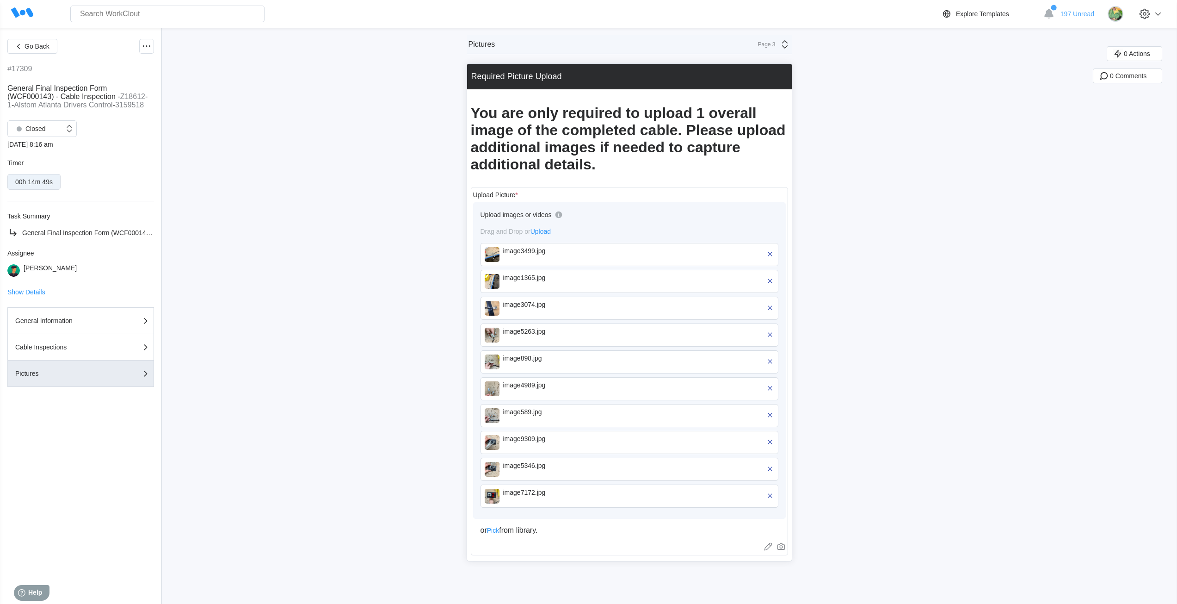
click at [492, 259] on img at bounding box center [492, 254] width 15 height 15
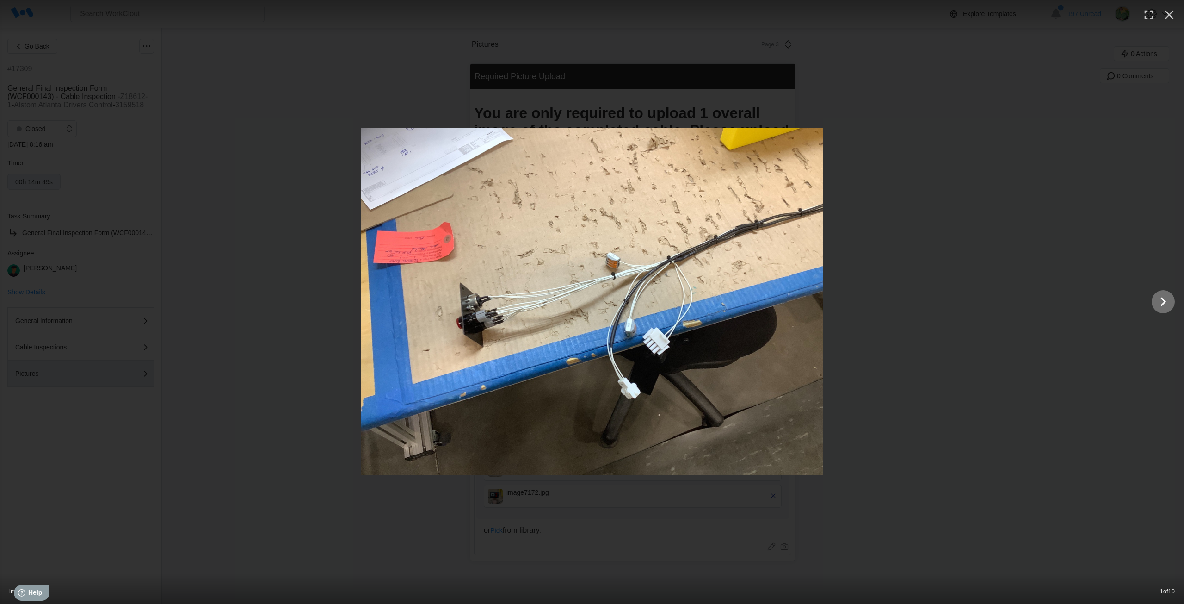
click at [1166, 293] on icon "Show slide 2 of 10" at bounding box center [1164, 301] width 18 height 22
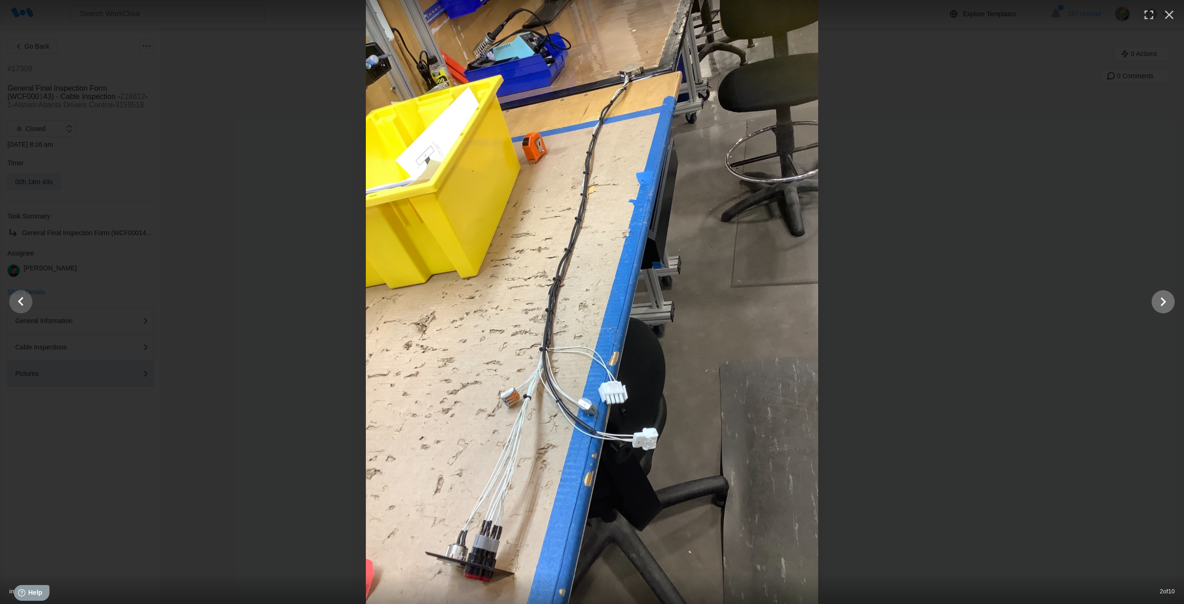
click at [1164, 298] on icon "Show slide 3 of 10" at bounding box center [1164, 301] width 18 height 22
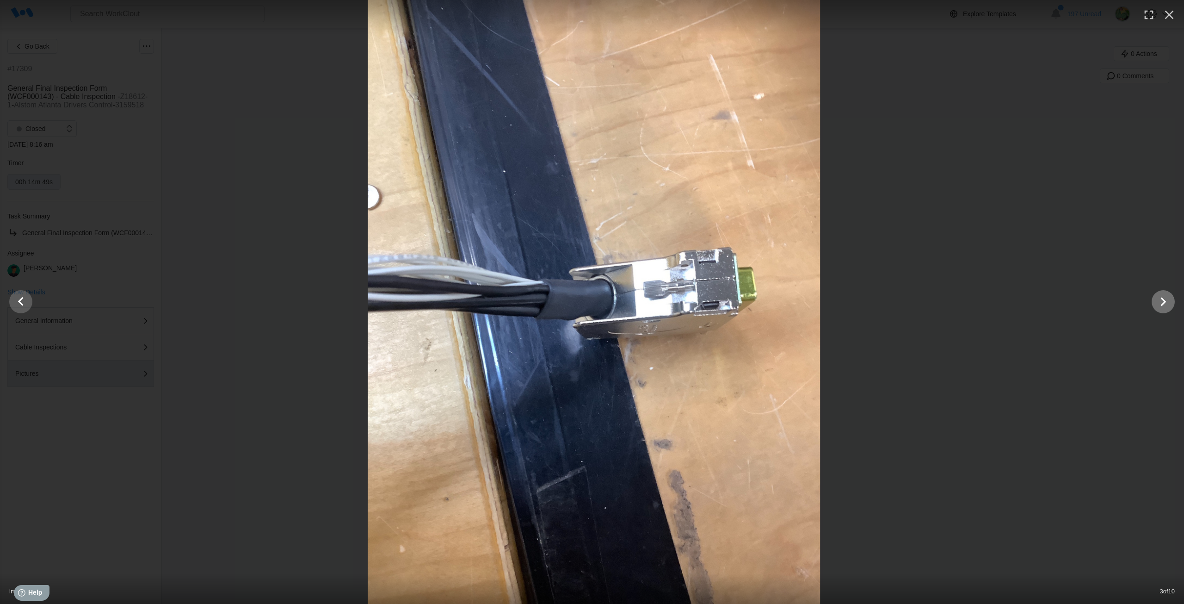
click at [1164, 298] on icon "Show slide 4 of 10" at bounding box center [1164, 301] width 18 height 22
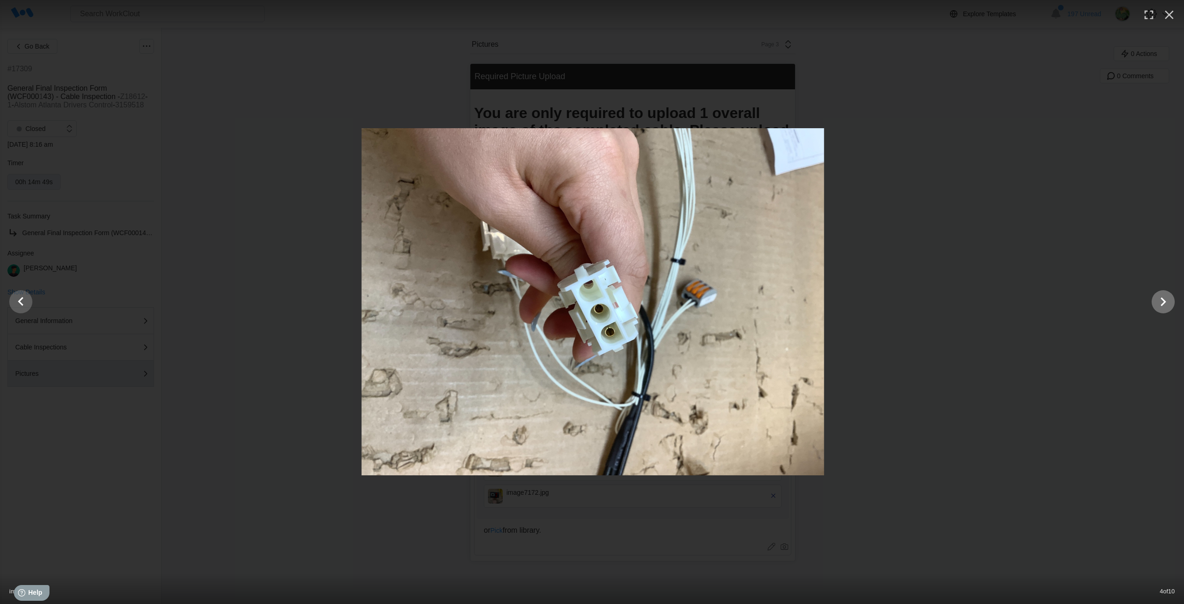
click at [1164, 298] on icon "Show slide 5 of 10" at bounding box center [1164, 301] width 18 height 22
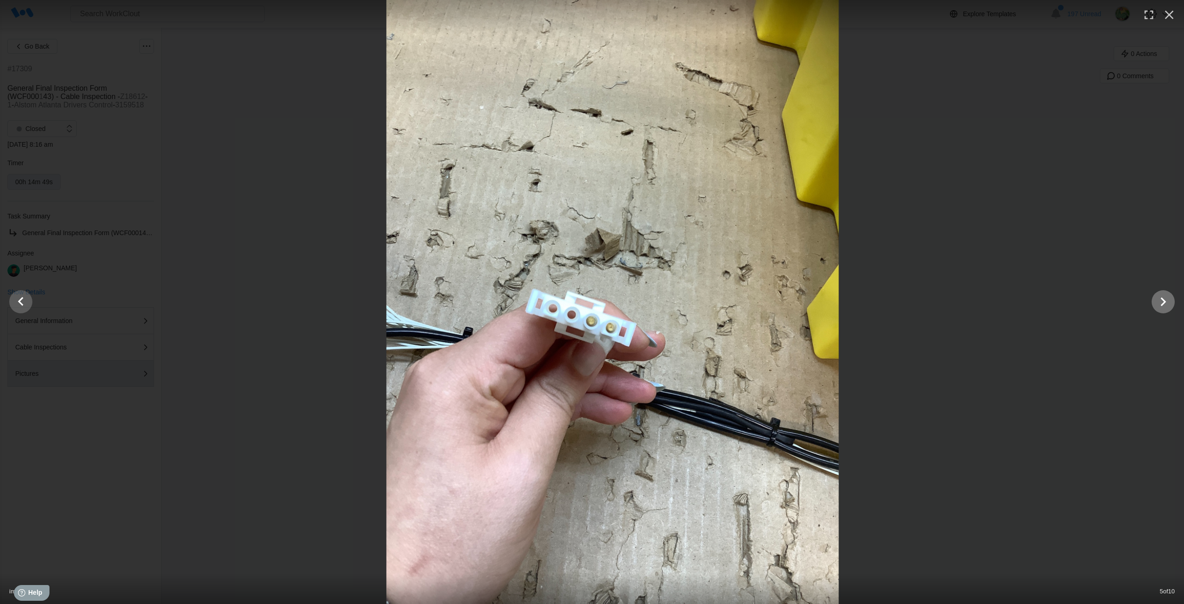
click at [1164, 298] on icon "Show slide 6 of 10" at bounding box center [1164, 301] width 18 height 22
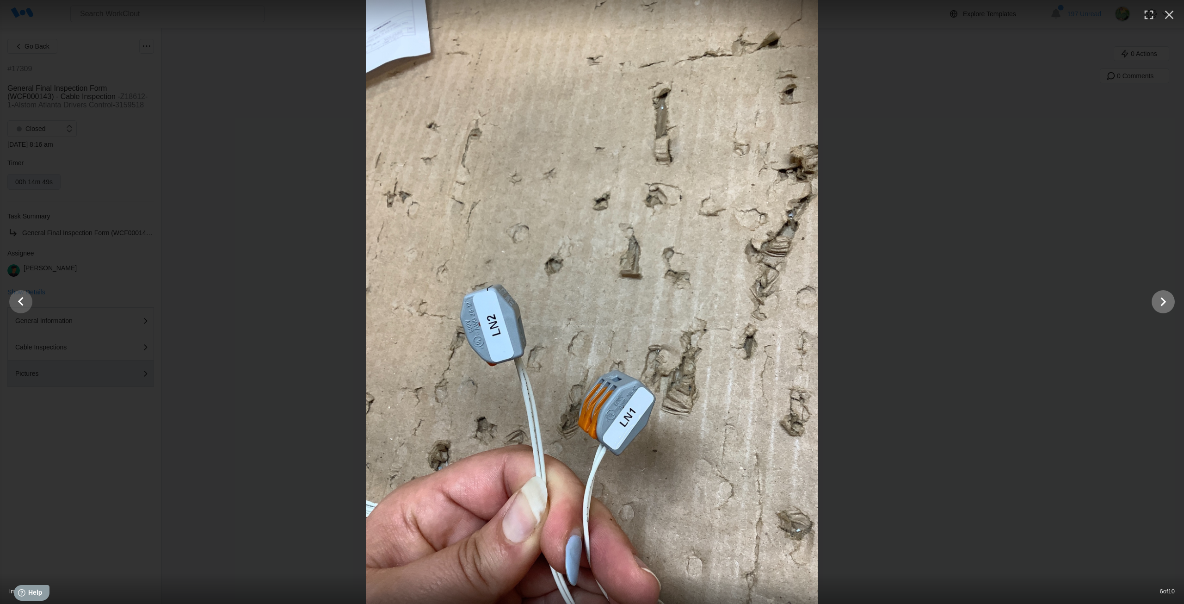
click at [1164, 298] on icon "Show slide 7 of 10" at bounding box center [1164, 301] width 18 height 22
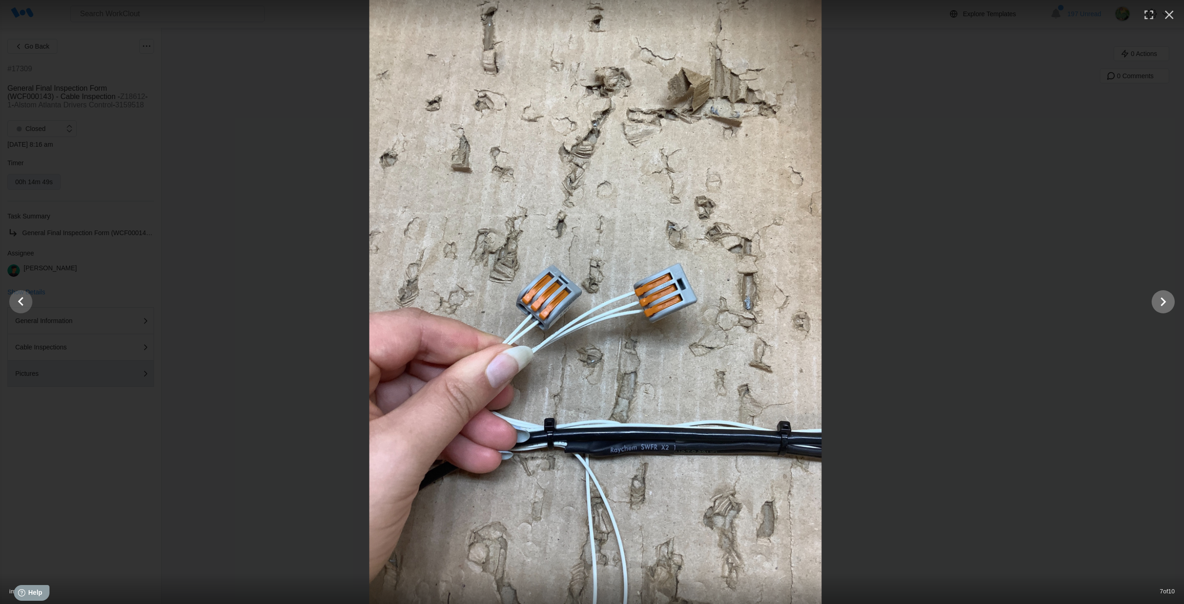
click at [1164, 298] on icon "Show slide 8 of 10" at bounding box center [1164, 301] width 18 height 22
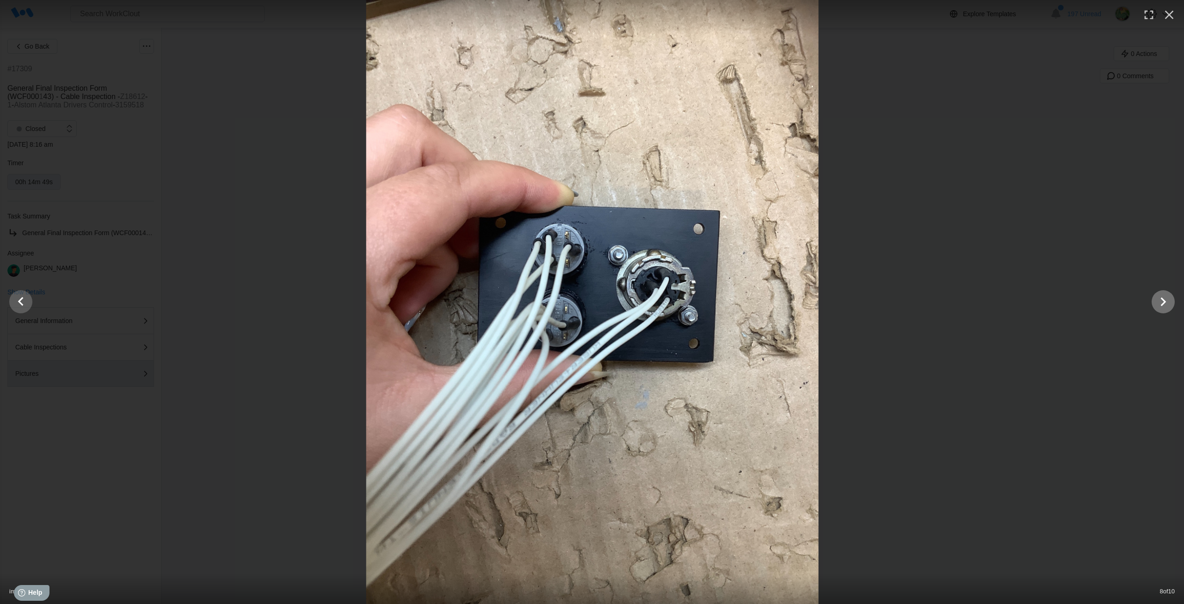
click at [1164, 298] on icon "Show slide 9 of 10" at bounding box center [1164, 301] width 18 height 22
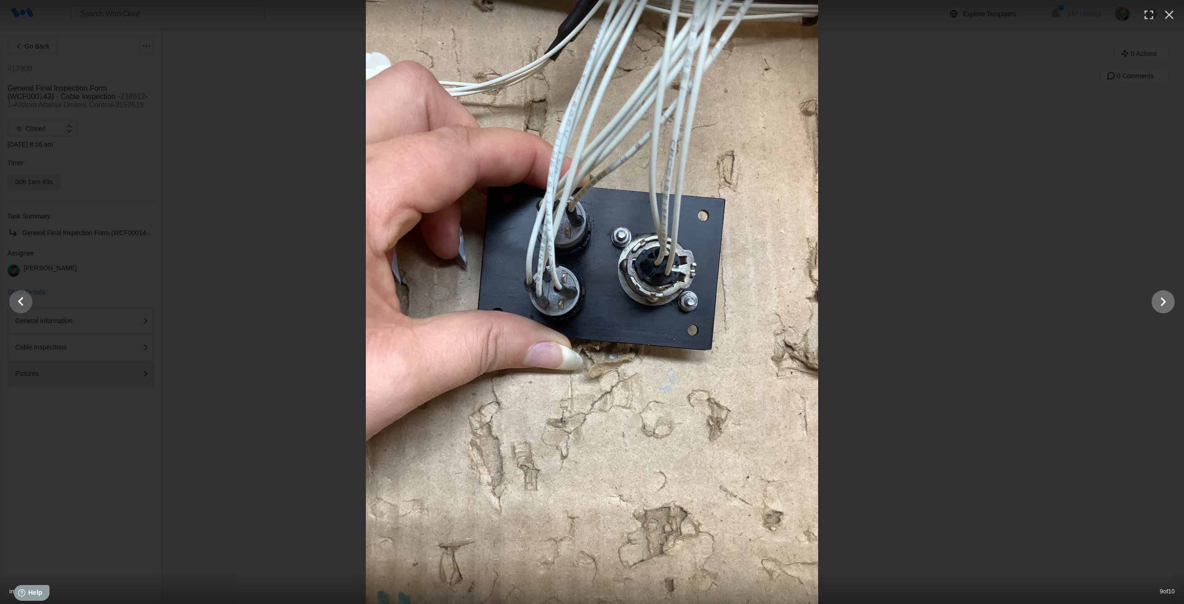
click at [1164, 298] on icon "Show slide 10 of 10" at bounding box center [1164, 301] width 18 height 22
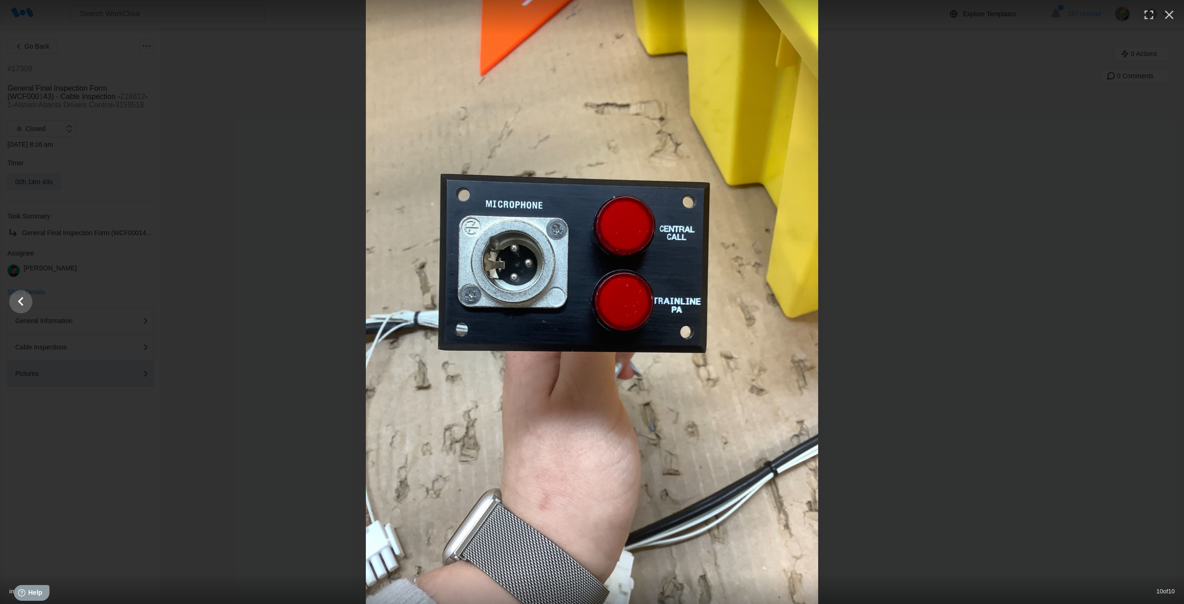
click at [1164, 298] on div at bounding box center [592, 302] width 1184 height 604
click at [286, 122] on div at bounding box center [592, 302] width 1184 height 604
click at [23, 295] on icon "Show slide 9 of 10" at bounding box center [21, 301] width 18 height 22
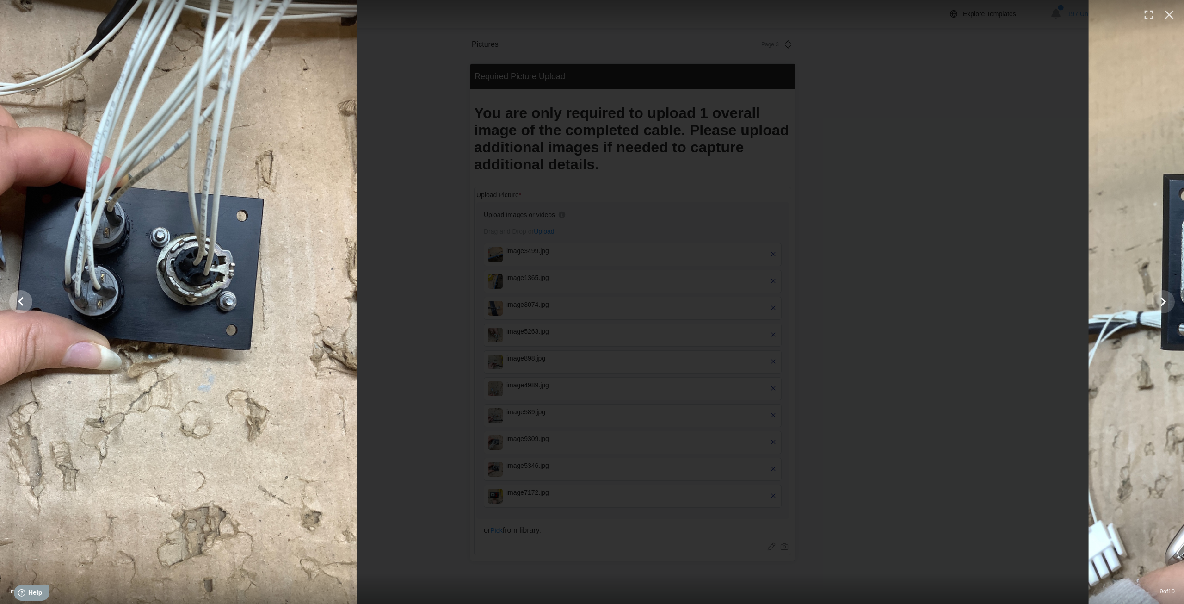
click at [23, 295] on icon "Show slide 8 of 10" at bounding box center [21, 301] width 18 height 22
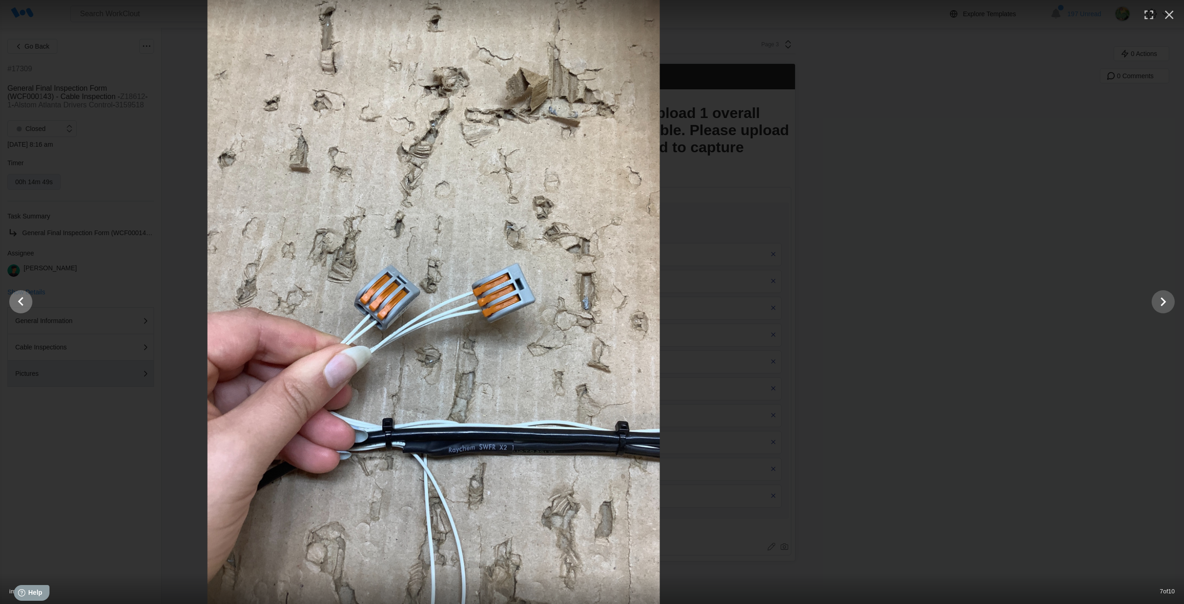
click at [23, 295] on icon "Show slide 6 of 10" at bounding box center [21, 301] width 18 height 22
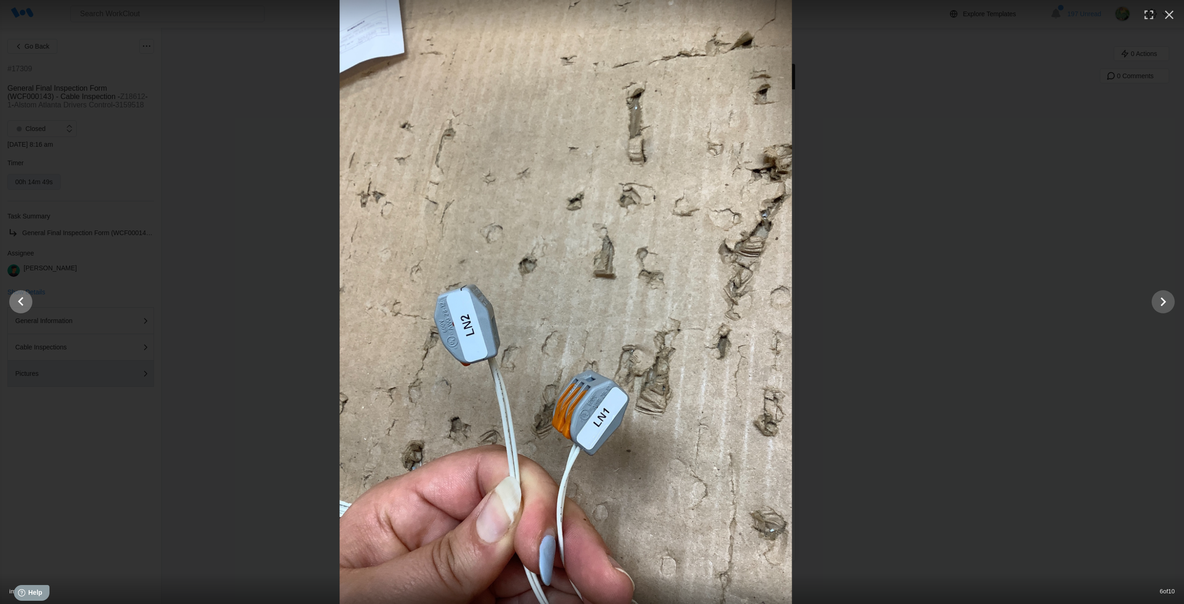
click at [23, 295] on icon "Show slide 5 of 10" at bounding box center [21, 301] width 18 height 22
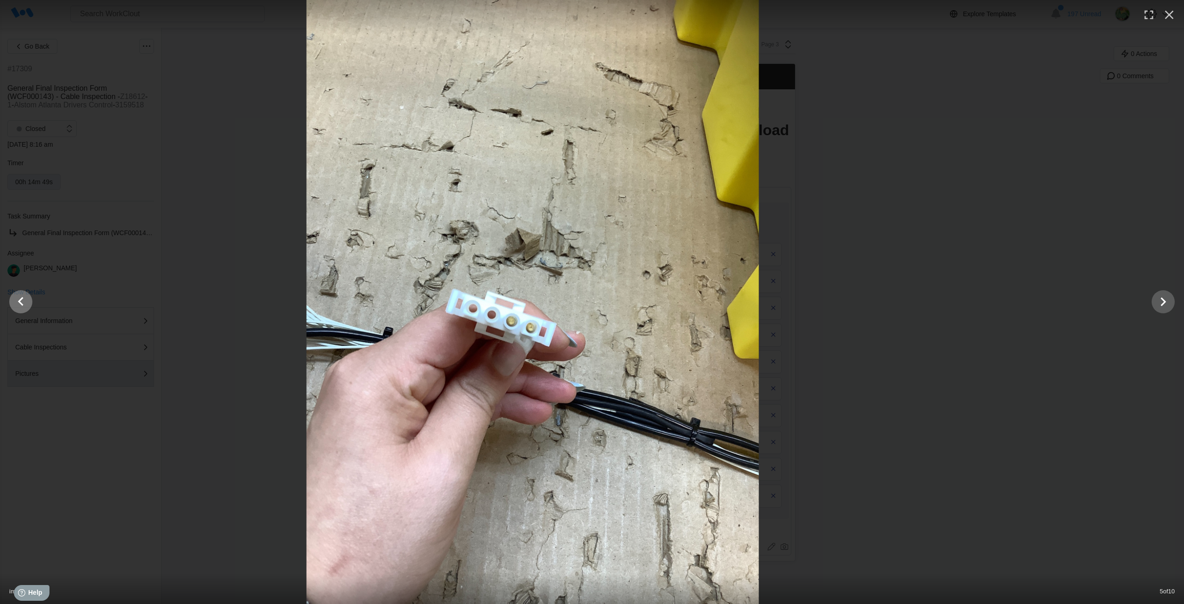
click at [23, 295] on icon "Show slide 4 of 10" at bounding box center [21, 301] width 18 height 22
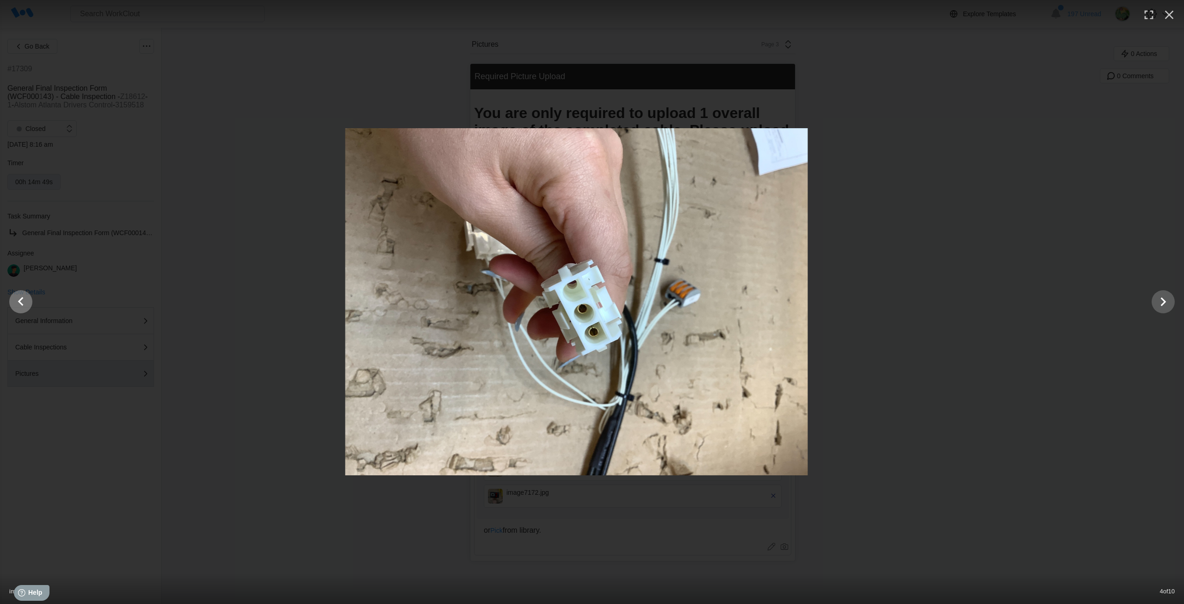
click at [23, 295] on icon "Show slide 3 of 10" at bounding box center [21, 301] width 18 height 22
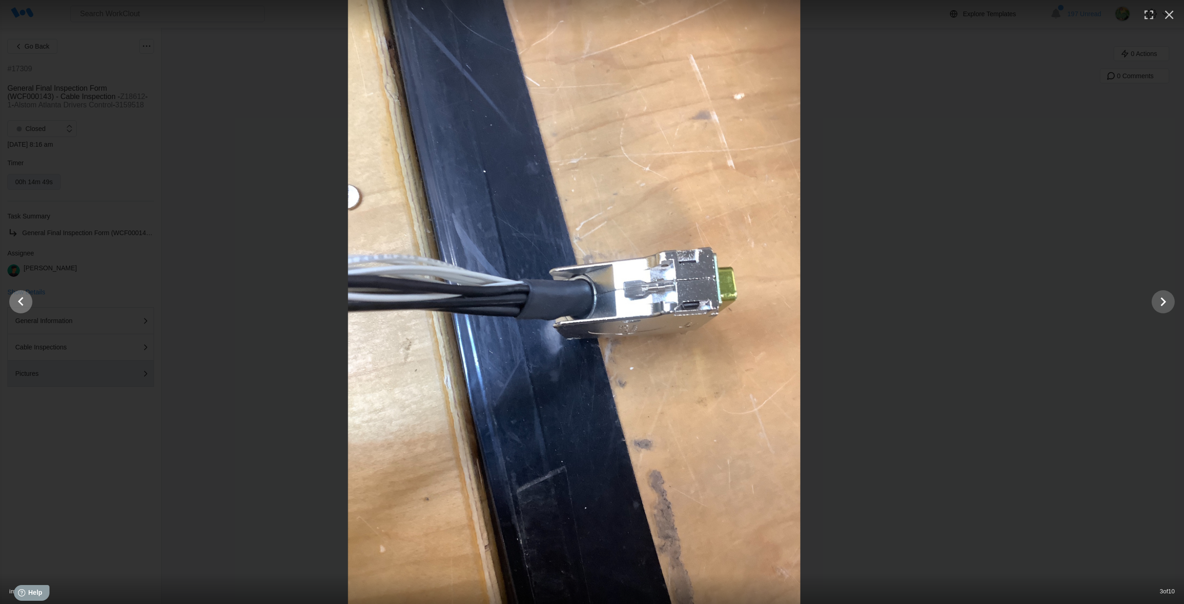
click at [23, 295] on icon "Show slide 2 of 10" at bounding box center [21, 301] width 18 height 22
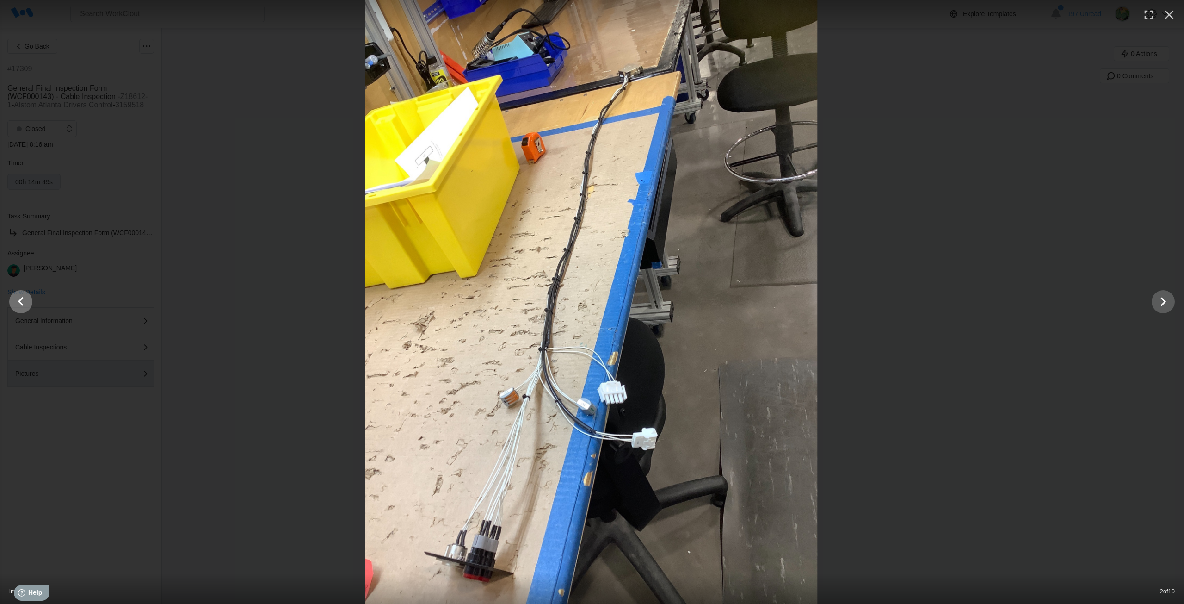
click at [23, 295] on icon "Show slide 1 of 10" at bounding box center [21, 301] width 18 height 22
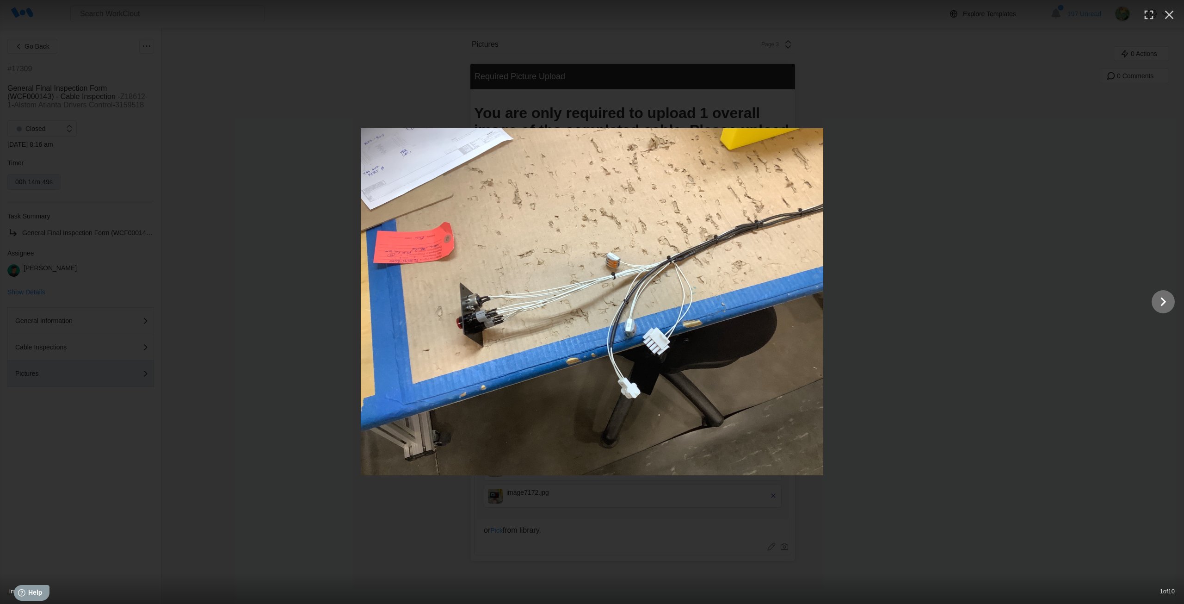
click at [1169, 299] on icon "Show slide 2 of 10" at bounding box center [1164, 301] width 18 height 22
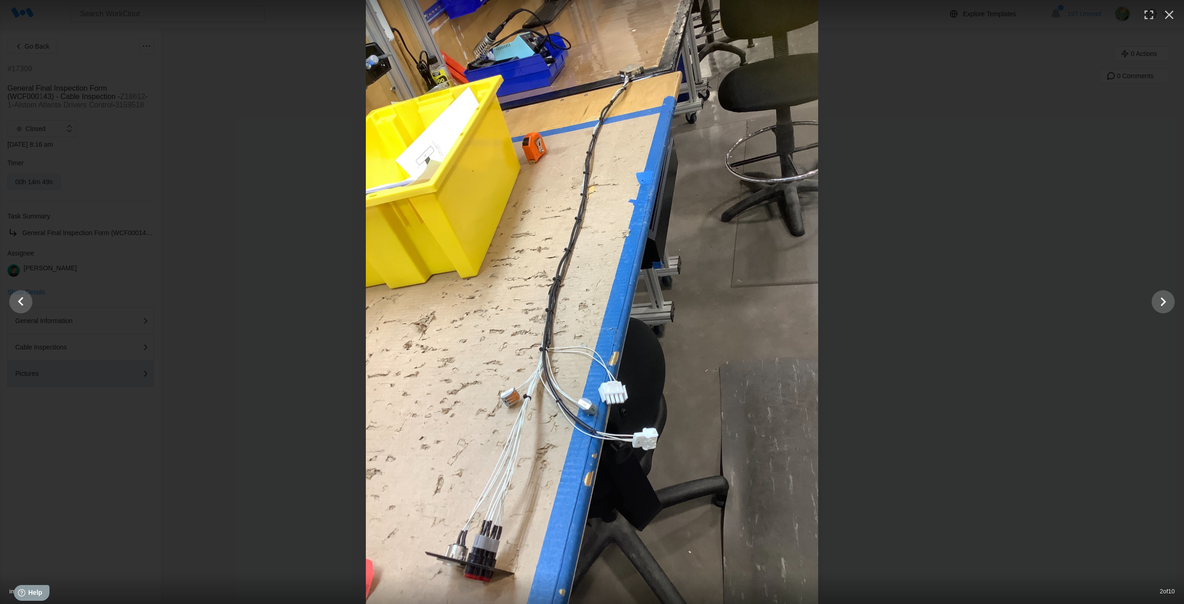
click at [1175, 305] on div at bounding box center [592, 302] width 1184 height 604
click at [1169, 303] on icon "Show slide 3 of 10" at bounding box center [1164, 301] width 18 height 22
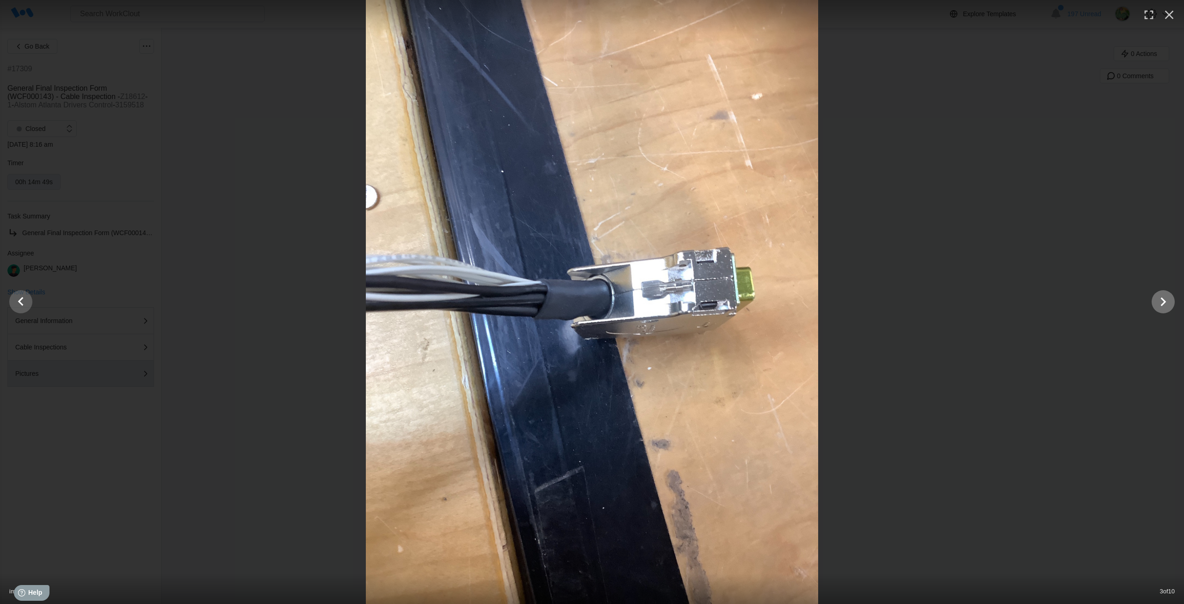
click at [1164, 304] on icon "Show slide 4 of 10" at bounding box center [1164, 301] width 6 height 9
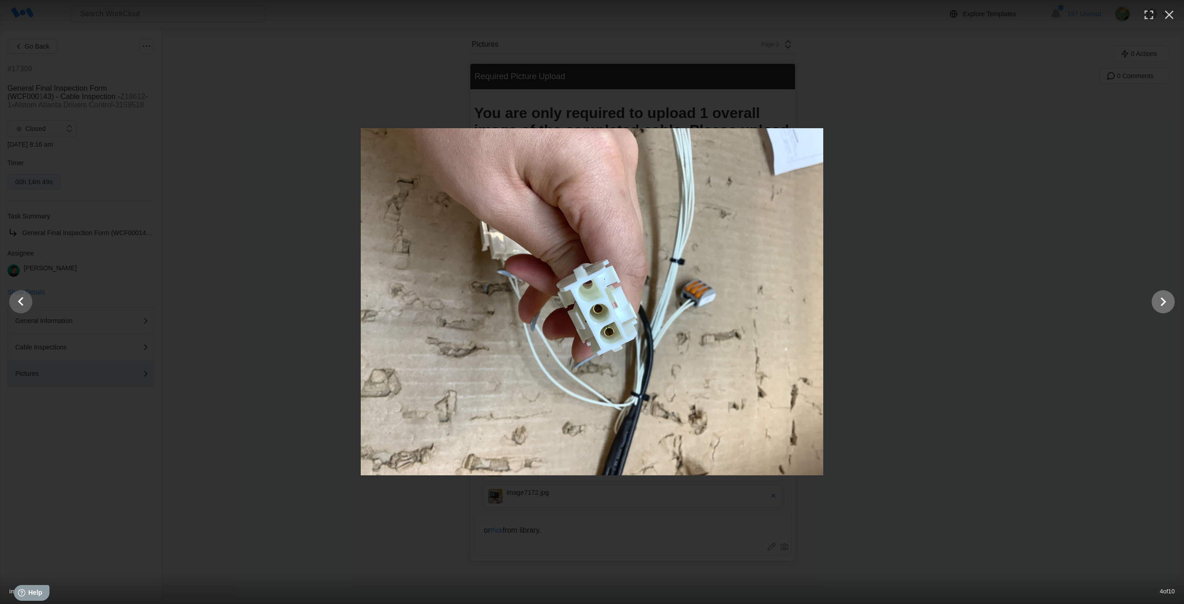
click at [1161, 300] on icon "Show slide 5 of 10" at bounding box center [1164, 301] width 18 height 22
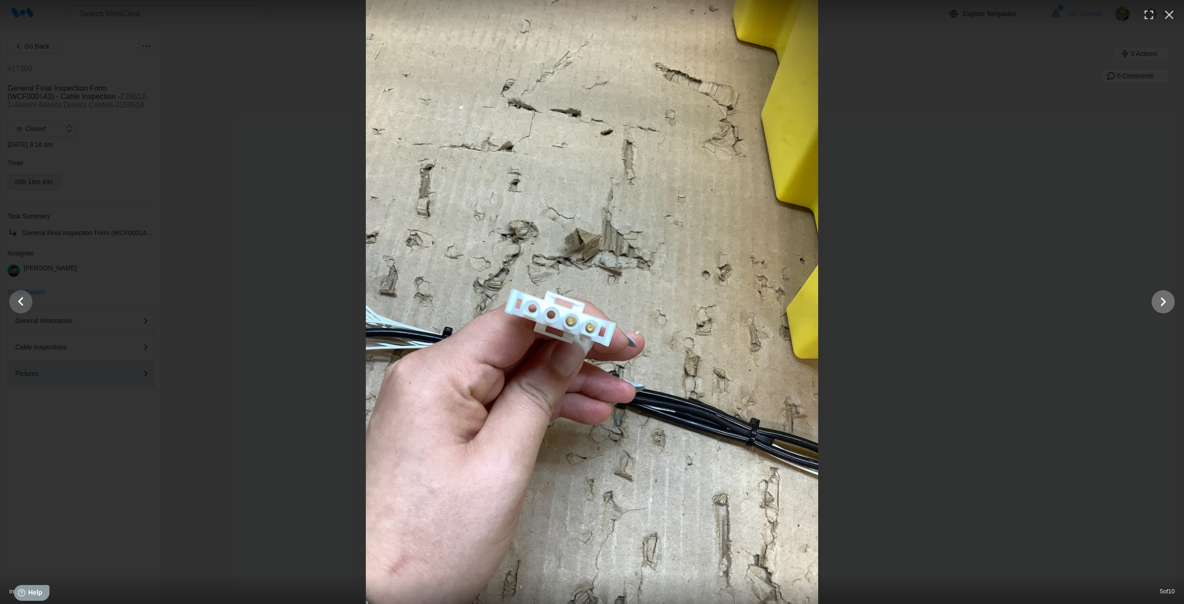
click at [1162, 302] on icon "Show slide 6 of 10" at bounding box center [1164, 301] width 18 height 22
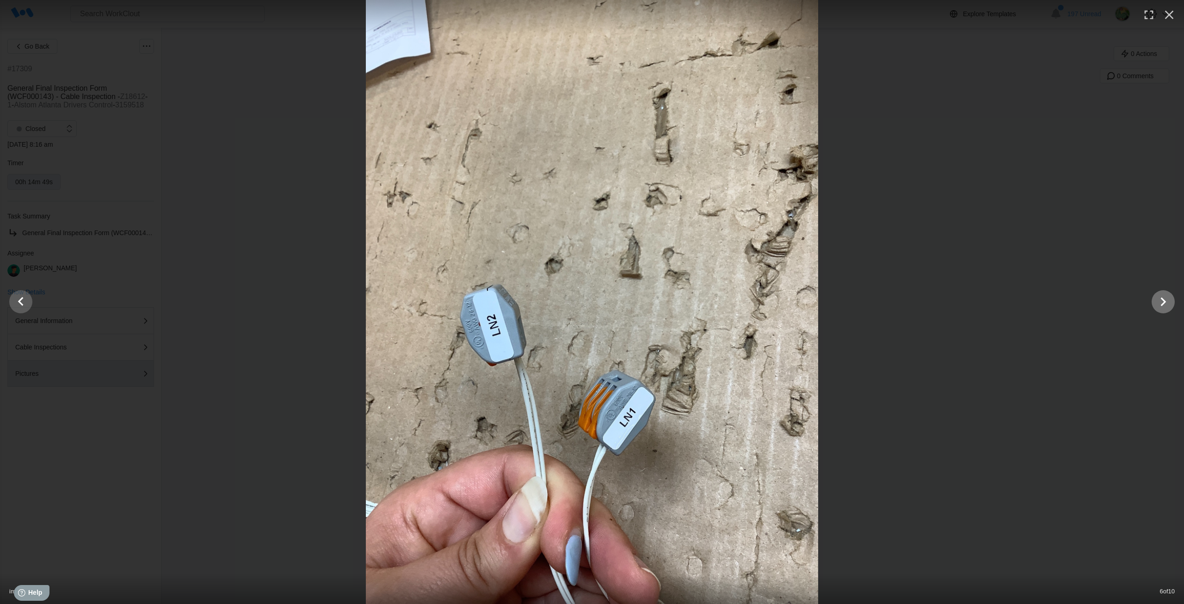
click at [1160, 304] on icon "Show slide 7 of 10" at bounding box center [1164, 301] width 18 height 22
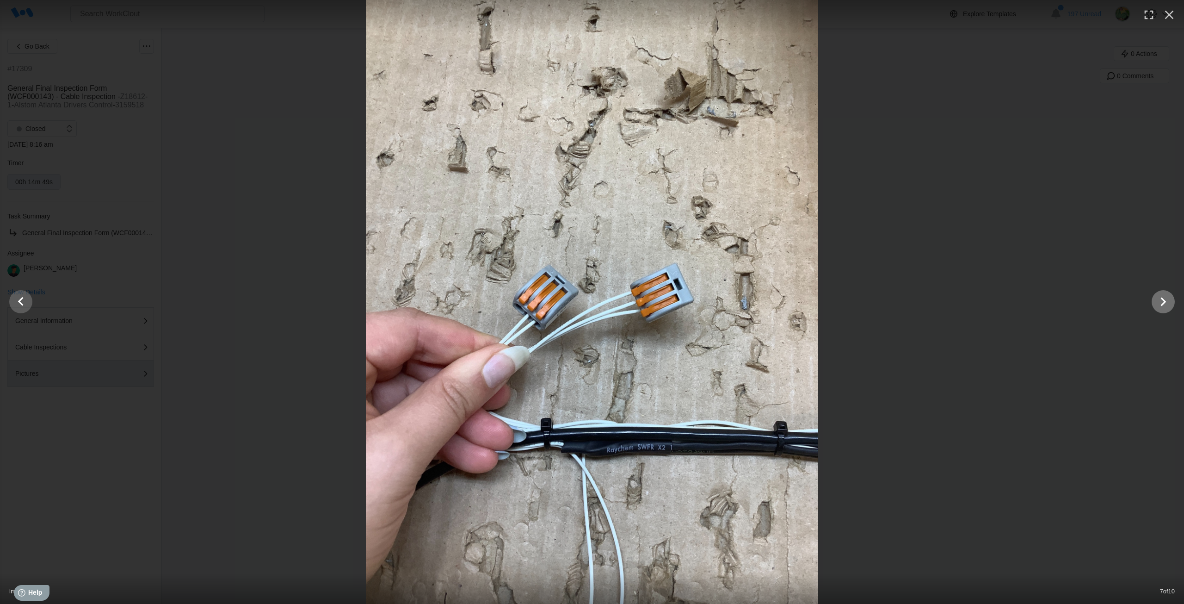
click at [1170, 306] on icon "Show slide 8 of 10" at bounding box center [1164, 301] width 18 height 22
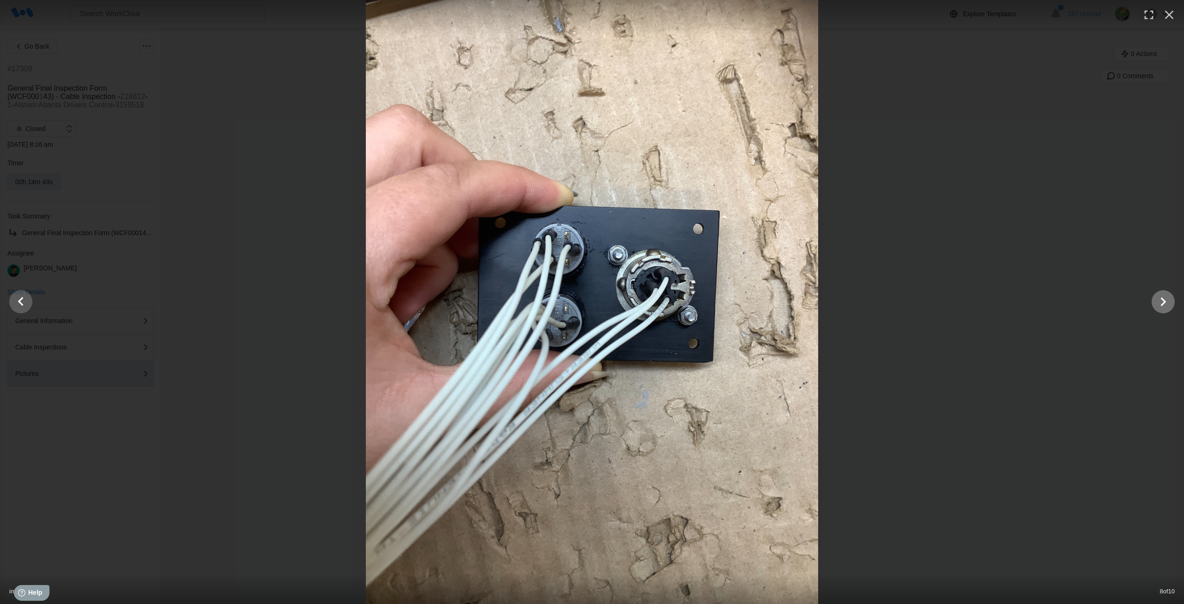
click at [1167, 301] on icon "Show slide 9 of 10" at bounding box center [1164, 301] width 18 height 22
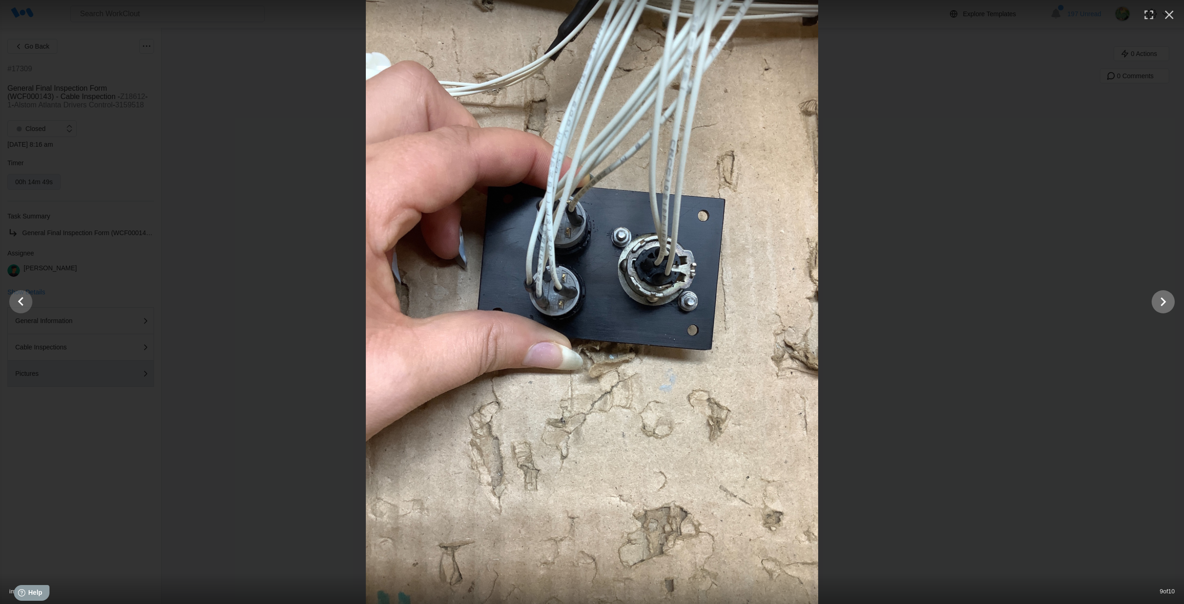
click at [1156, 300] on icon "Show slide 10 of 10" at bounding box center [1164, 301] width 18 height 22
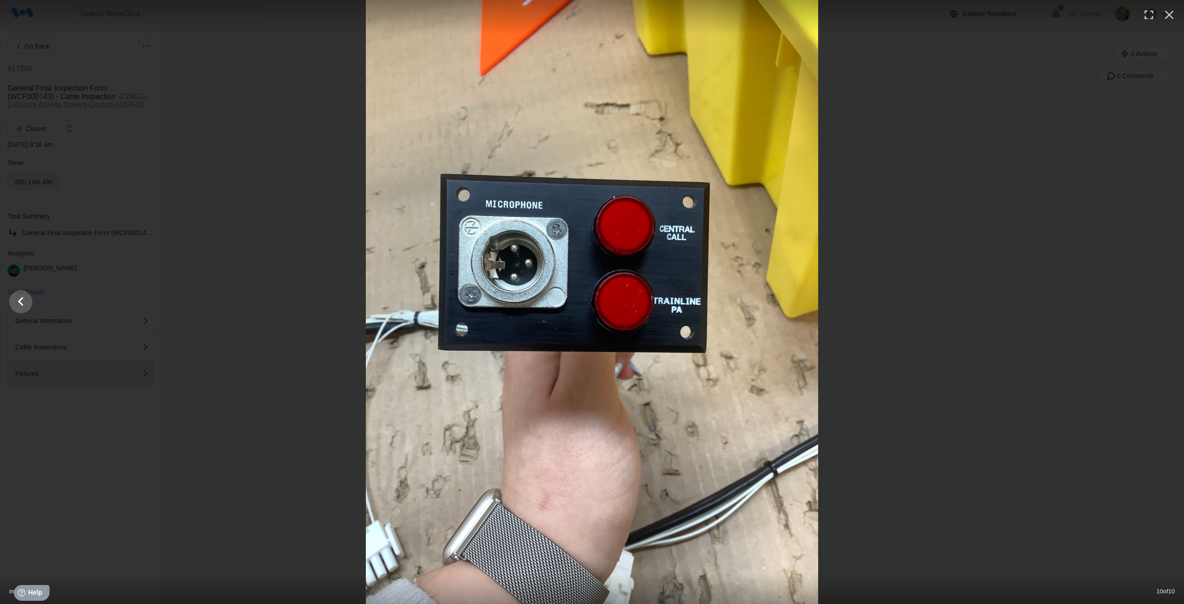
click at [247, 107] on div at bounding box center [592, 302] width 1184 height 604
click at [1169, 16] on icon "button" at bounding box center [1169, 14] width 15 height 15
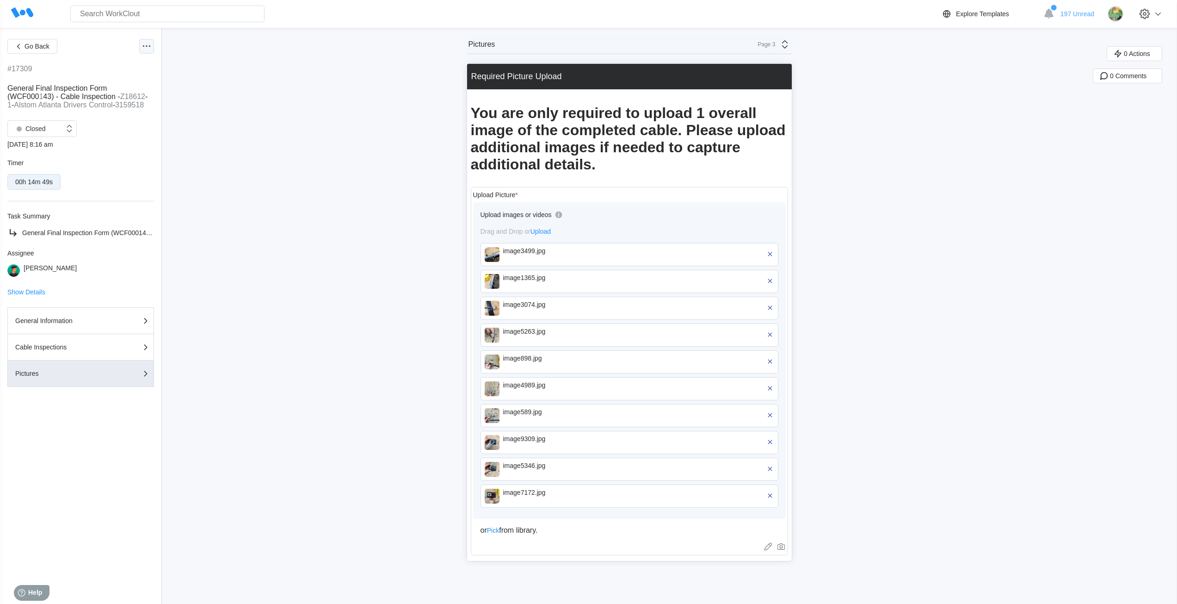
click at [144, 48] on icon at bounding box center [146, 46] width 11 height 11
click at [109, 114] on div "Export XLS" at bounding box center [96, 113] width 33 height 7
